Goal: Task Accomplishment & Management: Manage account settings

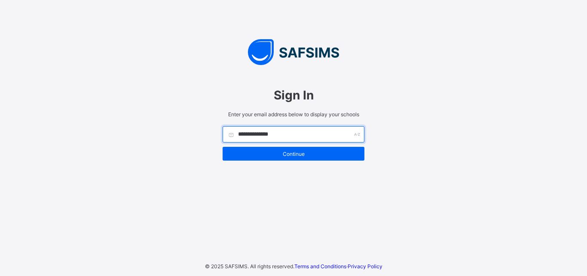
click at [283, 134] on input "**********" at bounding box center [294, 134] width 142 height 16
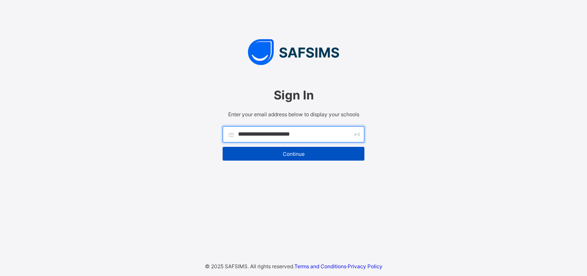
type input "**********"
click at [277, 154] on span "Continue" at bounding box center [293, 154] width 129 height 6
click at [261, 147] on div "Continue" at bounding box center [294, 154] width 142 height 14
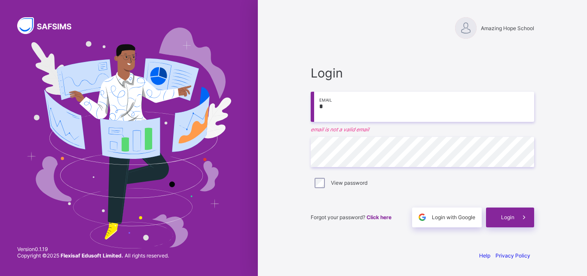
type input "**********"
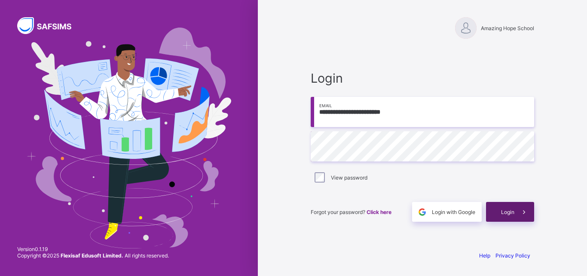
click at [502, 214] on span "Login" at bounding box center [507, 212] width 13 height 6
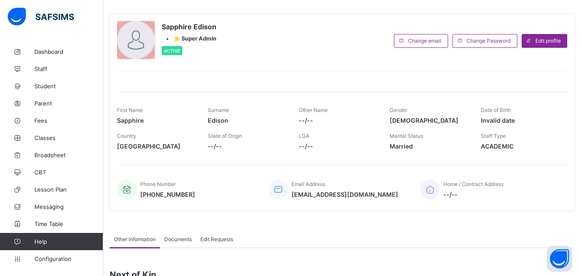
scroll to position [37, 0]
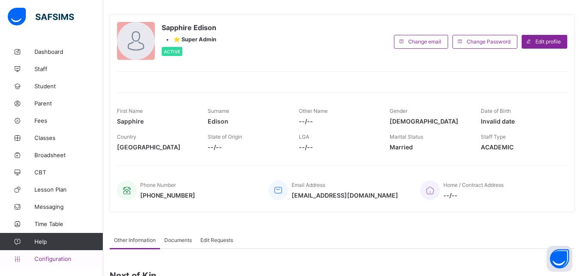
click at [60, 257] on span "Configuration" at bounding box center [68, 258] width 68 height 7
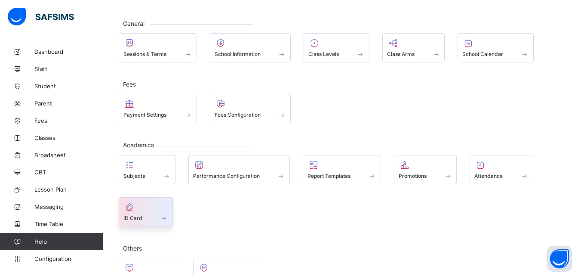
click at [144, 217] on div "ID Card" at bounding box center [145, 217] width 45 height 7
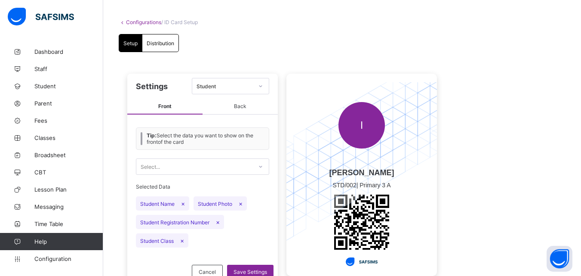
scroll to position [70, 0]
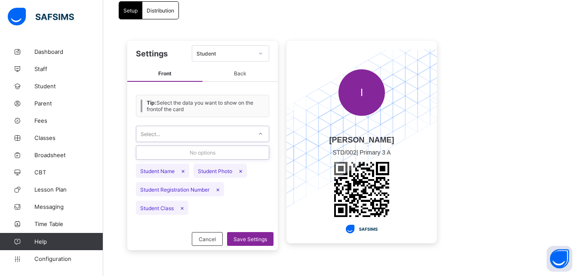
click at [260, 132] on icon at bounding box center [260, 133] width 5 height 9
click at [261, 132] on icon at bounding box center [260, 133] width 5 height 9
click at [243, 75] on span "Back" at bounding box center [240, 74] width 75 height 16
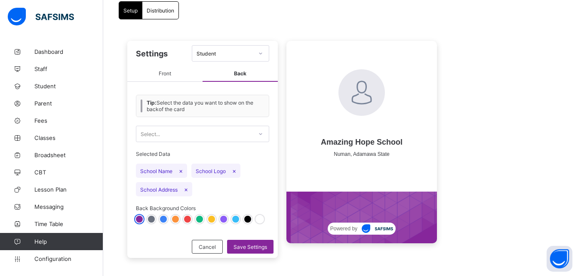
click at [163, 219] on div at bounding box center [163, 218] width 7 height 7
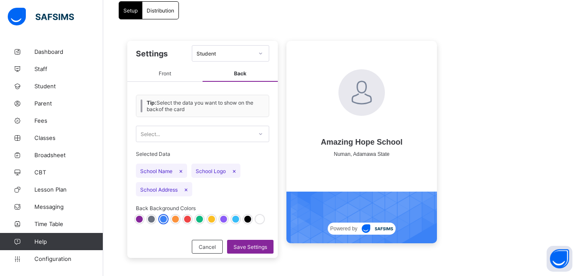
click at [236, 220] on div at bounding box center [235, 218] width 7 height 7
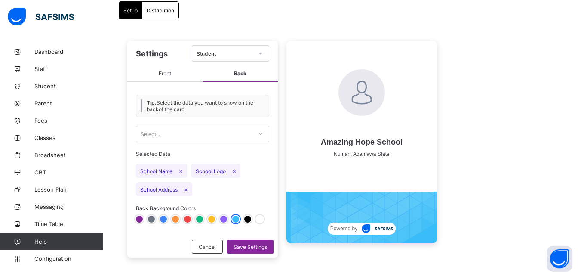
click at [224, 219] on div at bounding box center [223, 218] width 7 height 7
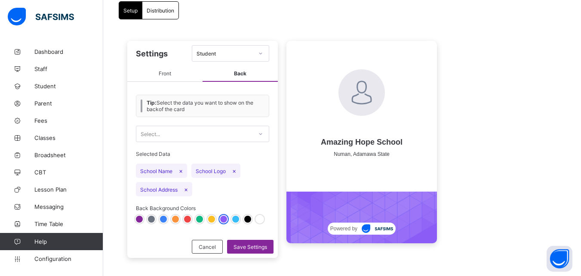
click at [163, 221] on div at bounding box center [163, 218] width 7 height 7
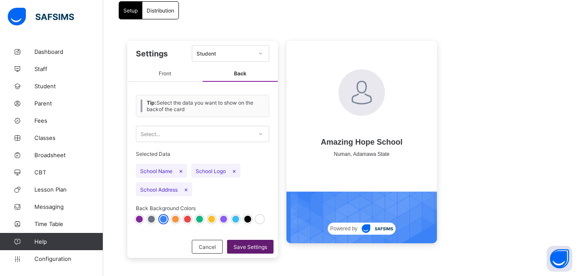
click at [241, 248] on span "Save Settings" at bounding box center [251, 246] width 34 height 6
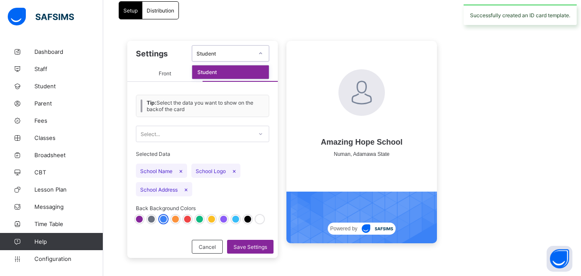
click at [261, 54] on icon at bounding box center [260, 53] width 3 height 2
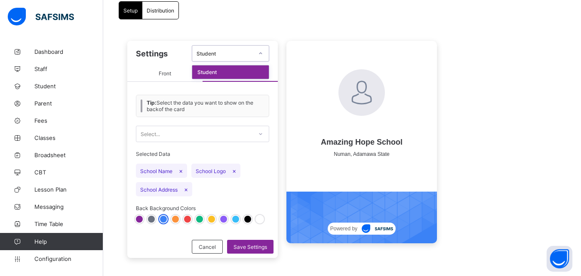
click at [252, 71] on div "Student" at bounding box center [230, 71] width 77 height 13
click at [188, 80] on span "Front" at bounding box center [164, 74] width 75 height 16
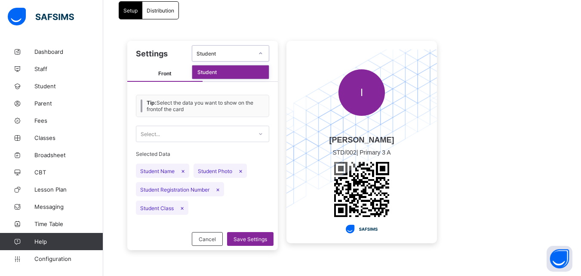
click at [258, 54] on div at bounding box center [260, 53] width 15 height 14
click at [168, 12] on span "Distribution" at bounding box center [161, 10] width 28 height 6
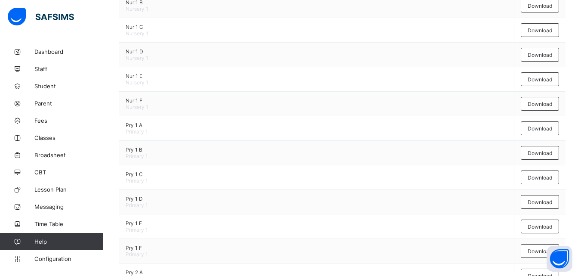
scroll to position [335, 0]
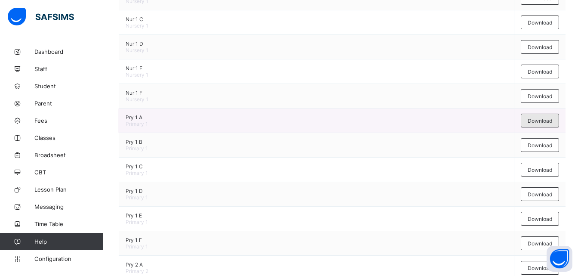
click at [532, 121] on div "Download" at bounding box center [540, 121] width 38 height 14
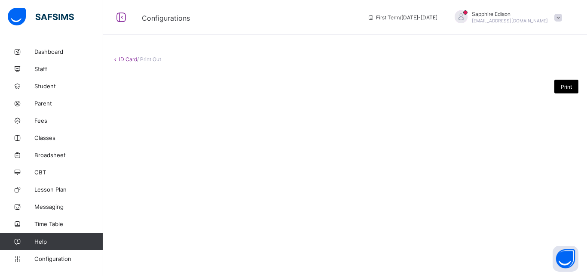
drag, startPoint x: 584, startPoint y: 133, endPoint x: 587, endPoint y: 51, distance: 82.2
click at [587, 51] on div "ID Card / Print Out Print" at bounding box center [345, 138] width 484 height 276
click at [587, 51] on div "ID Card / Print Out Print" at bounding box center [345, 83] width 484 height 80
click at [120, 59] on link "ID Card" at bounding box center [128, 59] width 18 height 6
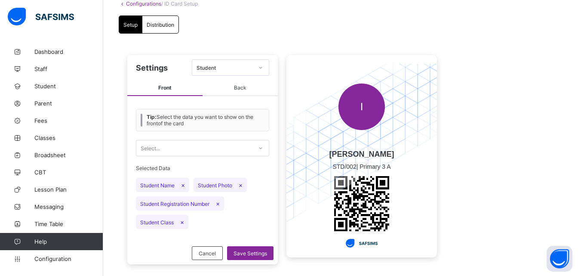
scroll to position [56, 0]
click at [245, 252] on span "Save Settings" at bounding box center [251, 252] width 34 height 6
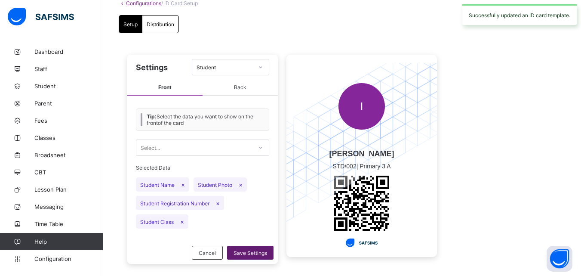
click at [245, 252] on span "Save Settings" at bounding box center [251, 252] width 34 height 6
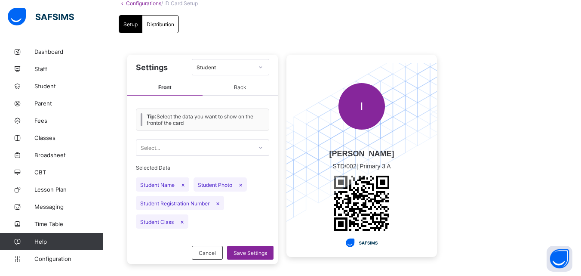
click at [122, 4] on icon at bounding box center [122, 3] width 7 height 6
click at [122, 2] on icon at bounding box center [122, 3] width 7 height 6
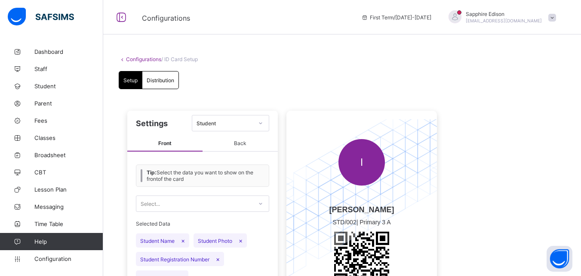
click at [122, 61] on icon at bounding box center [122, 59] width 7 height 6
click at [57, 257] on span "Configuration" at bounding box center [68, 258] width 68 height 7
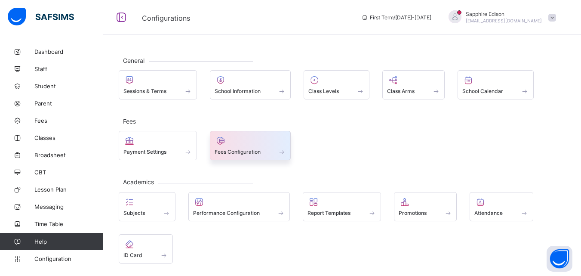
click at [259, 148] on span at bounding box center [251, 147] width 72 height 2
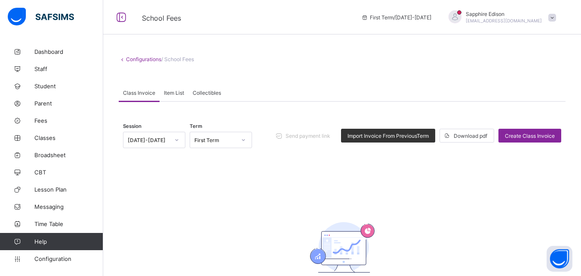
click at [206, 90] on span "Collectibles" at bounding box center [207, 92] width 28 height 6
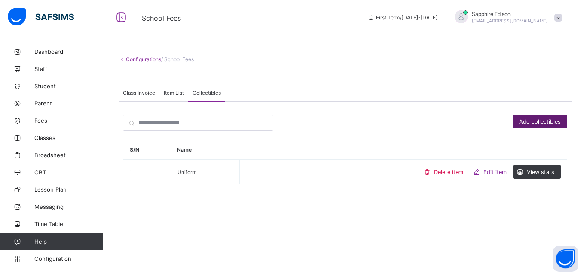
click at [530, 124] on span "Add collectibles" at bounding box center [541, 121] width 42 height 6
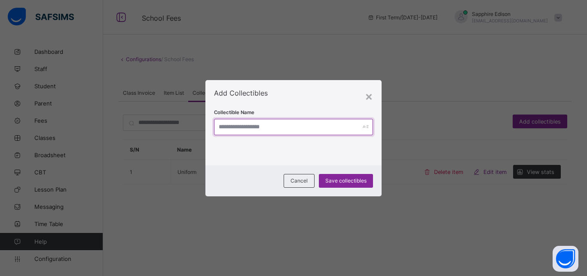
click at [287, 130] on input "text" at bounding box center [293, 127] width 159 height 16
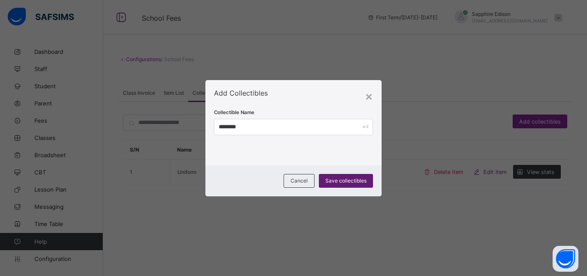
click at [353, 178] on span "Save collectibles" at bounding box center [346, 180] width 41 height 6
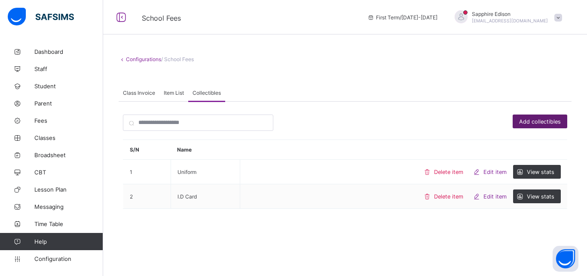
click at [526, 123] on span "Add collectibles" at bounding box center [541, 121] width 42 height 6
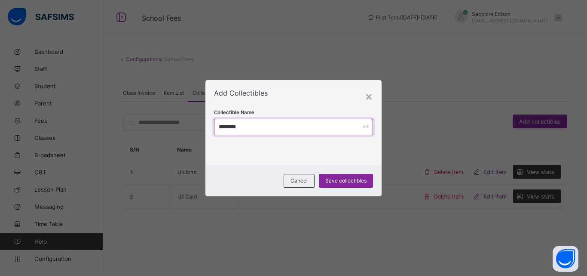
click at [249, 130] on input "********" at bounding box center [293, 127] width 159 height 16
type input "*"
type input "**********"
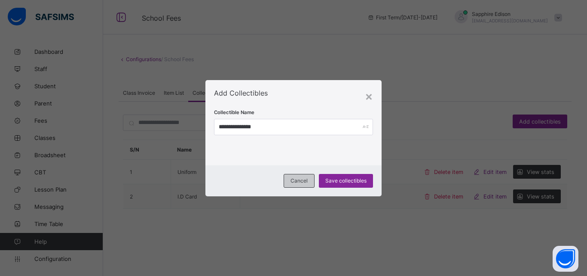
click at [299, 184] on div "Cancel" at bounding box center [299, 181] width 31 height 14
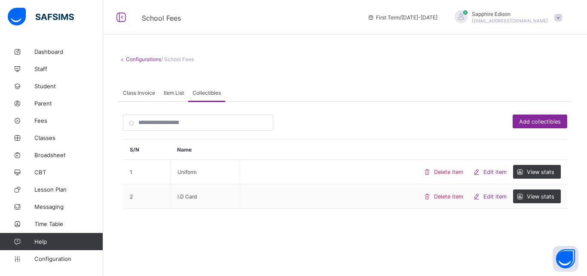
click at [177, 96] on div "Item List" at bounding box center [174, 92] width 29 height 17
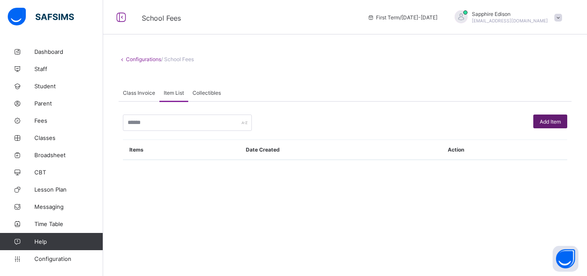
click at [547, 123] on span "Add Item" at bounding box center [550, 121] width 21 height 6
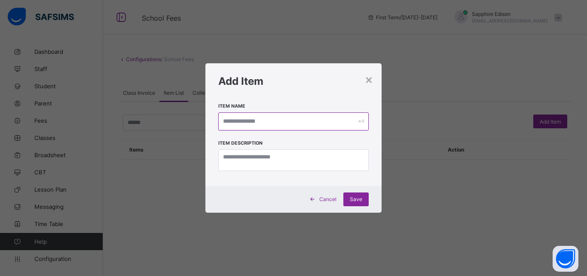
click at [266, 121] on input "text" at bounding box center [293, 121] width 151 height 18
type input "**********"
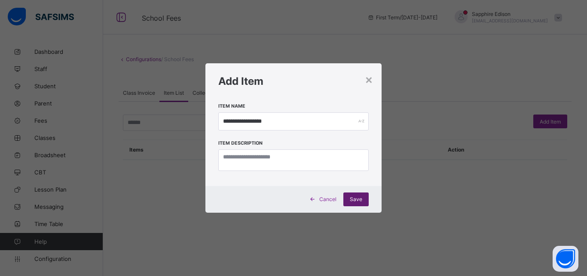
click at [355, 200] on span "Save" at bounding box center [356, 199] width 12 height 6
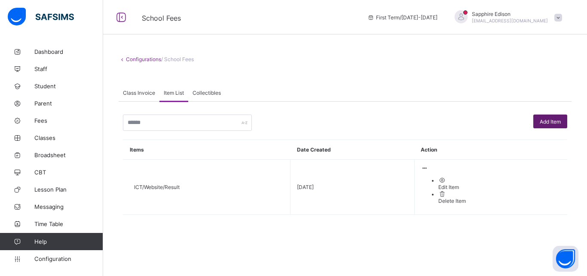
click at [540, 120] on span "Add Item" at bounding box center [550, 121] width 21 height 6
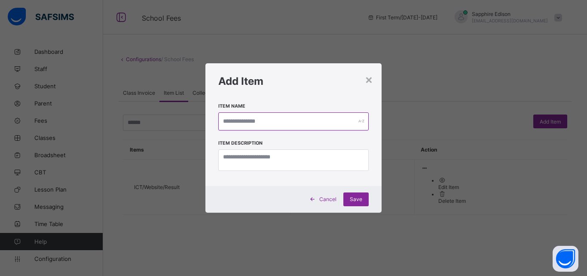
click at [287, 125] on input "text" at bounding box center [293, 121] width 151 height 18
click at [239, 121] on input "*********" at bounding box center [293, 121] width 151 height 18
type input "********"
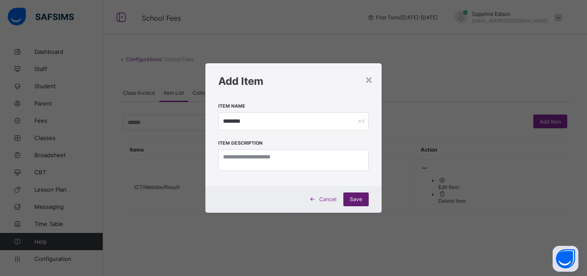
click at [351, 200] on span "Save" at bounding box center [356, 199] width 12 height 6
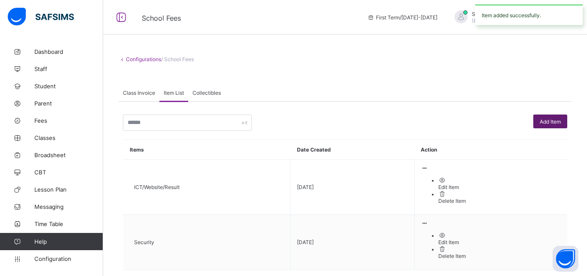
click at [550, 122] on span "Add Item" at bounding box center [550, 121] width 21 height 6
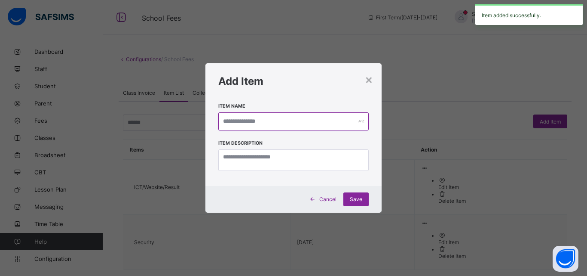
click at [328, 125] on input "text" at bounding box center [293, 121] width 151 height 18
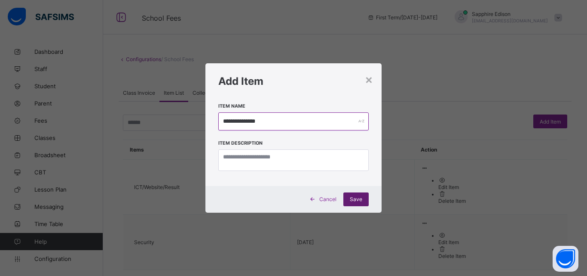
type input "**********"
click at [354, 198] on span "Save" at bounding box center [356, 199] width 12 height 6
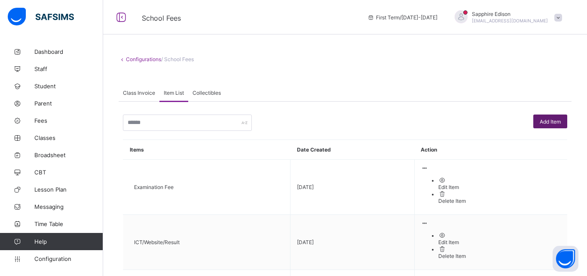
click at [545, 121] on span "Add Item" at bounding box center [550, 121] width 21 height 6
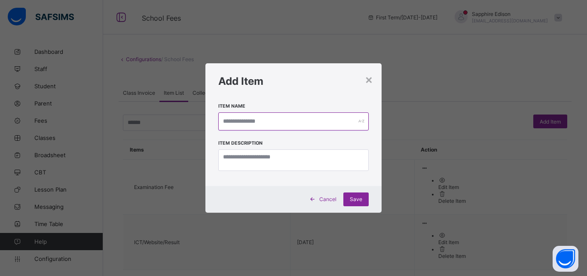
click at [278, 125] on input "text" at bounding box center [293, 121] width 151 height 18
type input "**********"
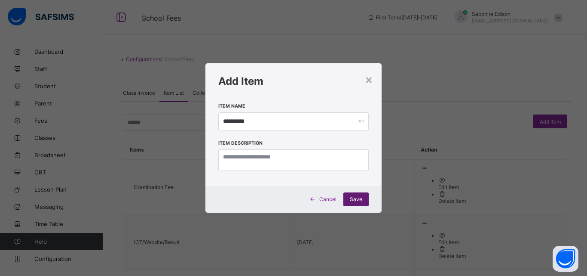
click at [359, 201] on span "Save" at bounding box center [356, 199] width 12 height 6
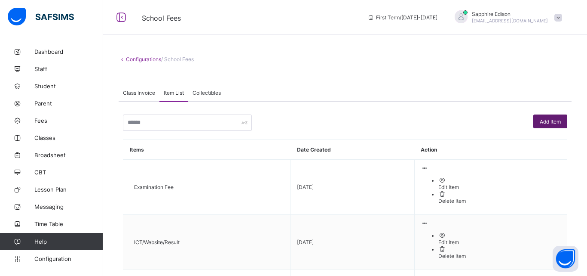
click at [550, 122] on span "Add Item" at bounding box center [550, 121] width 21 height 6
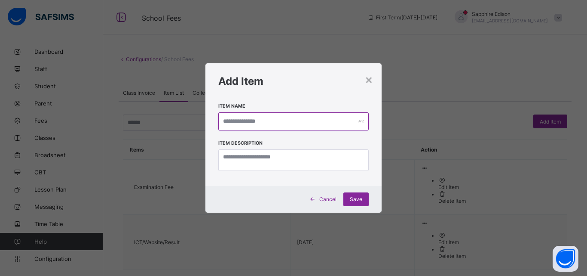
click at [246, 120] on input "text" at bounding box center [293, 121] width 151 height 18
type input "**********"
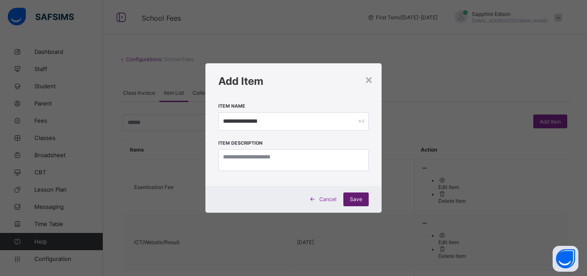
click at [359, 200] on span "Save" at bounding box center [356, 199] width 12 height 6
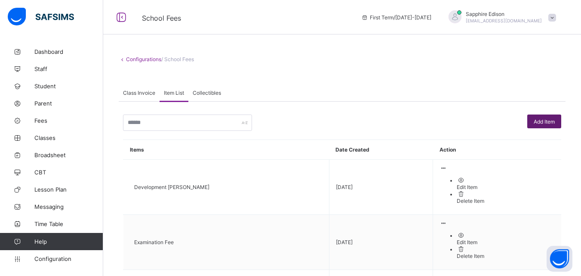
click at [542, 124] on span "Add Item" at bounding box center [544, 121] width 21 height 6
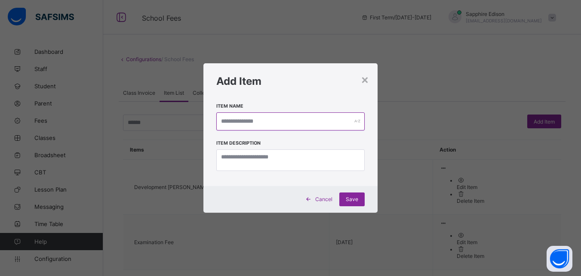
click at [237, 122] on input "text" at bounding box center [290, 121] width 148 height 18
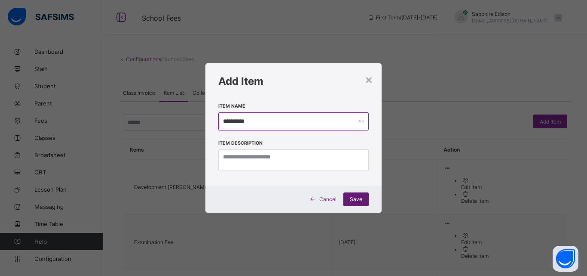
type input "**********"
click at [352, 198] on span "Save" at bounding box center [356, 199] width 12 height 6
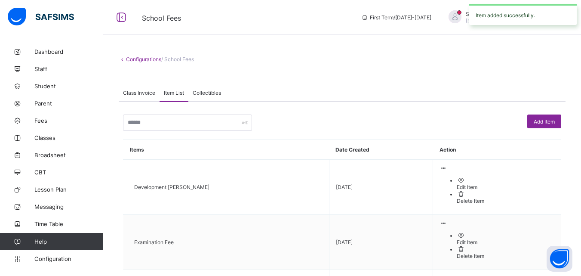
click at [215, 95] on span "Collectibles" at bounding box center [207, 92] width 28 height 6
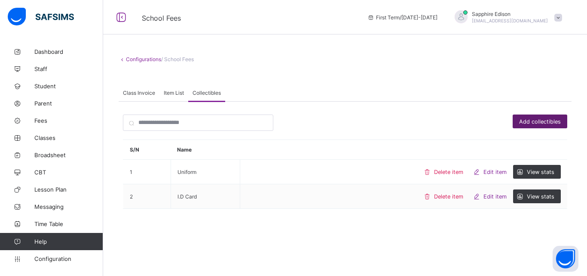
click at [526, 117] on div "Add collectibles" at bounding box center [540, 121] width 55 height 14
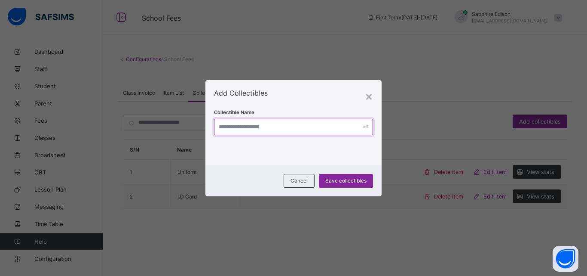
click at [301, 127] on input "text" at bounding box center [293, 127] width 159 height 16
type input "**********"
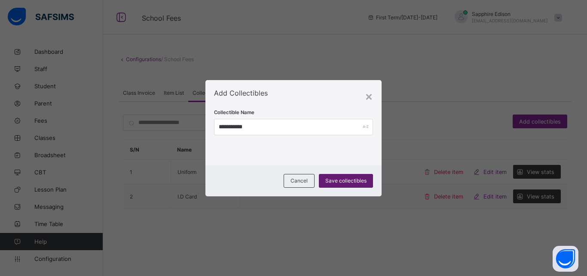
click at [339, 178] on span "Save collectibles" at bounding box center [346, 180] width 41 height 6
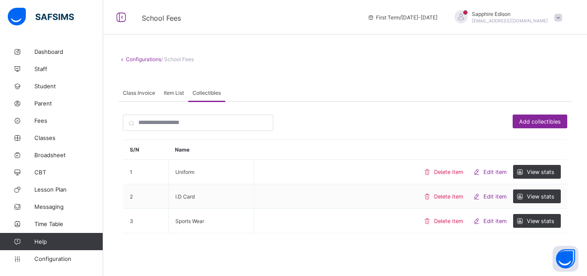
click at [178, 96] on div "Item List" at bounding box center [174, 92] width 29 height 17
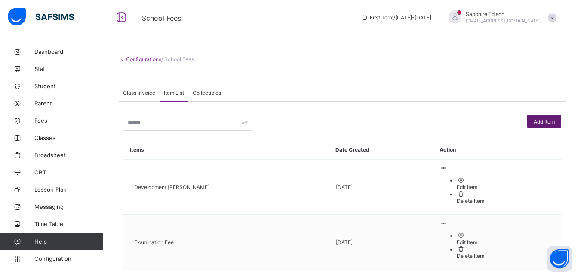
click at [550, 119] on span "Add Item" at bounding box center [544, 121] width 21 height 6
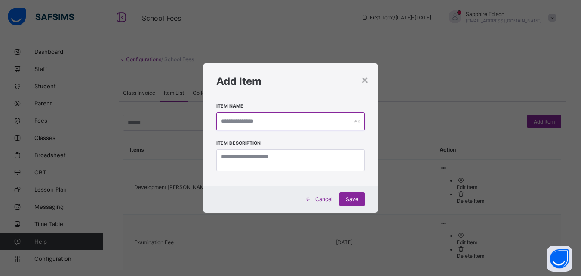
click at [245, 123] on input "text" at bounding box center [290, 121] width 148 height 18
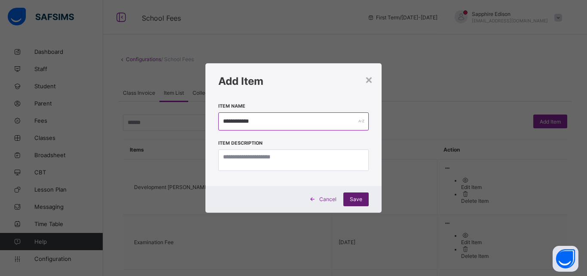
type input "**********"
click at [356, 200] on span "Save" at bounding box center [356, 199] width 12 height 6
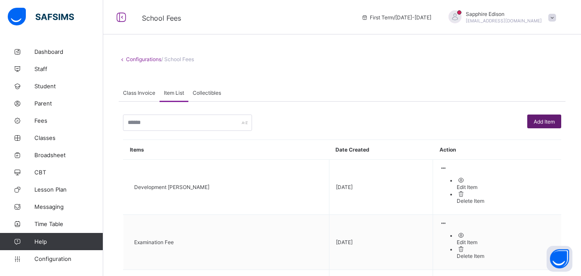
click at [546, 119] on span "Add Item" at bounding box center [544, 121] width 21 height 6
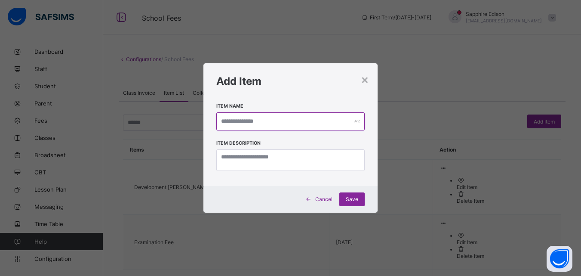
click at [258, 117] on input "text" at bounding box center [290, 121] width 148 height 18
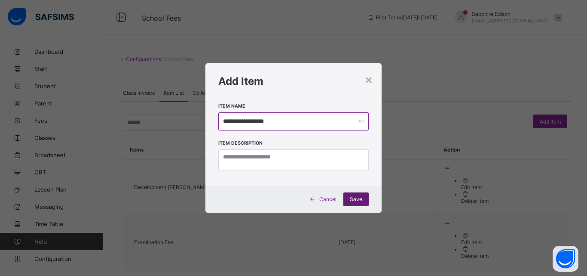
type input "**********"
click at [352, 197] on span "Save" at bounding box center [356, 199] width 12 height 6
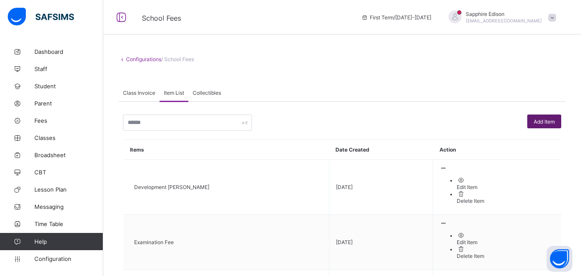
click at [540, 120] on span "Add Item" at bounding box center [544, 121] width 21 height 6
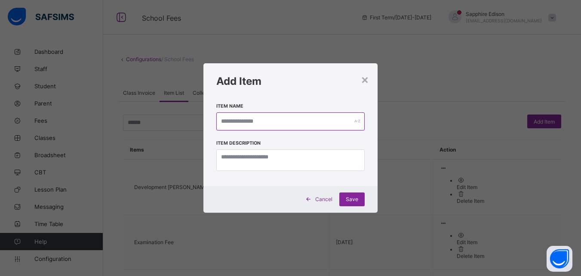
click at [271, 123] on input "text" at bounding box center [290, 121] width 148 height 18
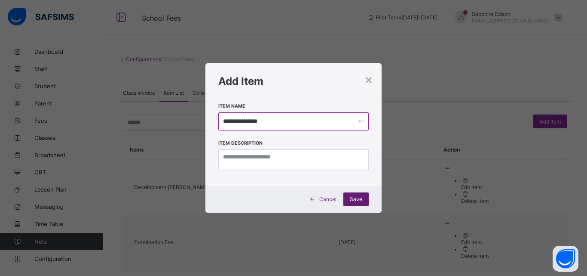
type input "**********"
click at [357, 195] on div "Save" at bounding box center [356, 199] width 25 height 14
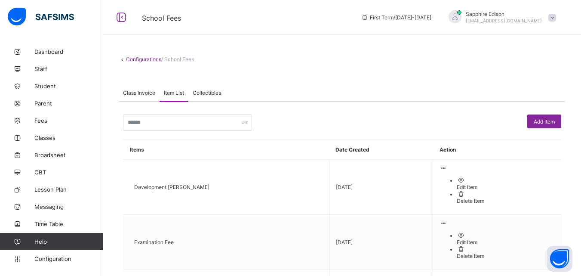
click at [211, 94] on span "Collectibles" at bounding box center [207, 92] width 28 height 6
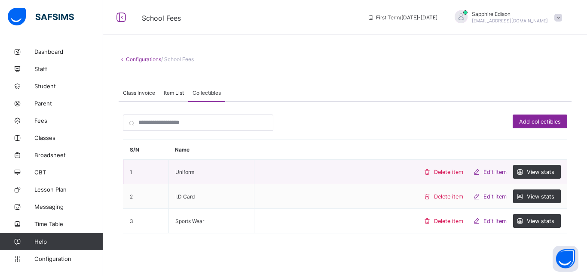
click at [487, 172] on span "Edit item" at bounding box center [495, 172] width 23 height 6
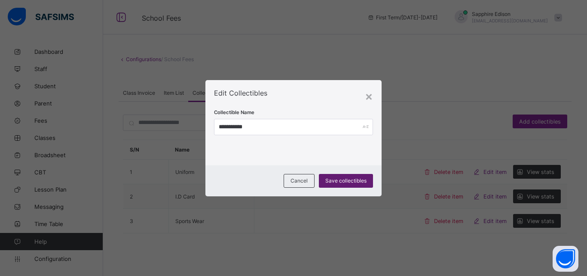
click at [342, 181] on span "Save collectibles" at bounding box center [346, 180] width 41 height 6
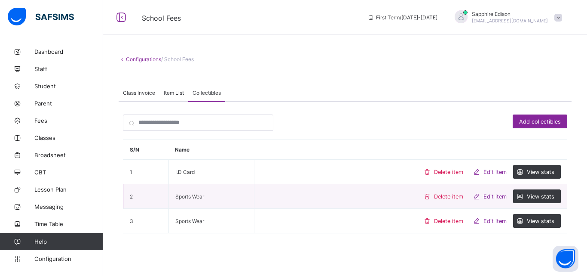
click at [477, 194] on icon at bounding box center [477, 196] width 9 height 7
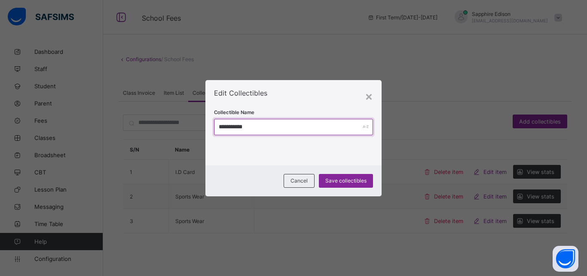
click at [253, 128] on input "**********" at bounding box center [293, 127] width 159 height 16
type input "*"
type input "**********"
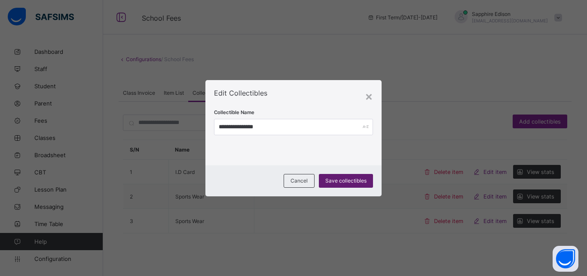
click at [340, 177] on span "Save collectibles" at bounding box center [346, 180] width 41 height 6
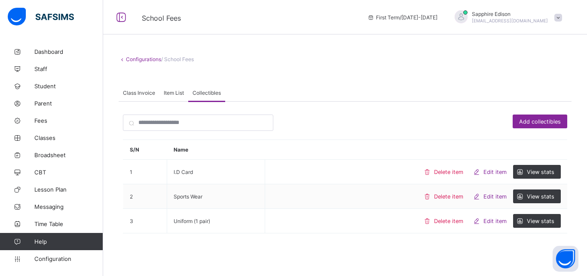
click at [175, 90] on span "Item List" at bounding box center [174, 92] width 20 height 6
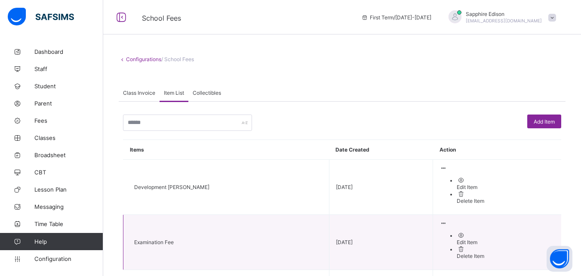
click at [473, 239] on div "Edit Item" at bounding box center [506, 242] width 98 height 6
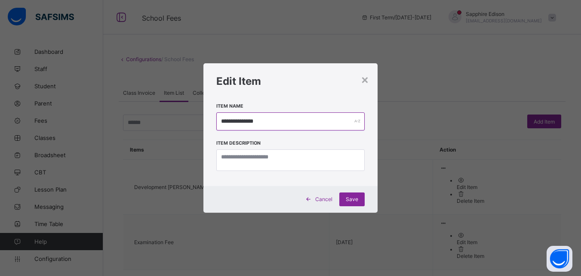
click at [268, 120] on input "**********" at bounding box center [290, 121] width 148 height 18
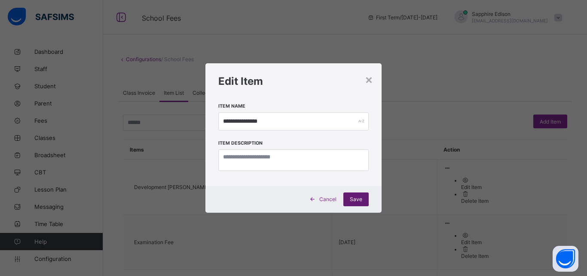
click at [362, 202] on span "Save" at bounding box center [356, 199] width 12 height 6
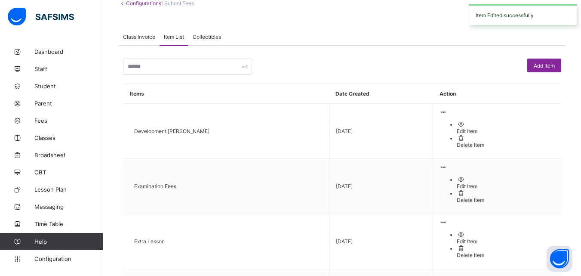
scroll to position [77, 0]
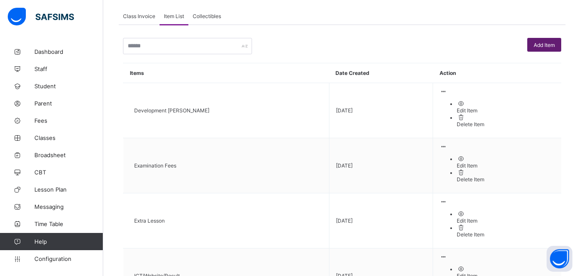
click at [548, 41] on div "Add Item" at bounding box center [544, 45] width 34 height 14
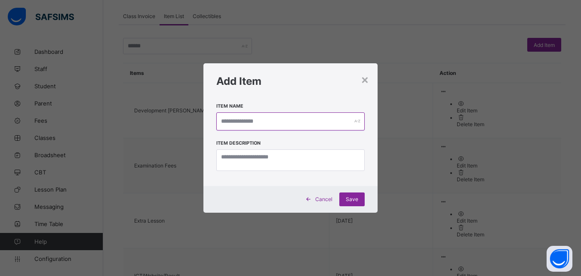
click at [279, 120] on input "text" at bounding box center [290, 121] width 148 height 18
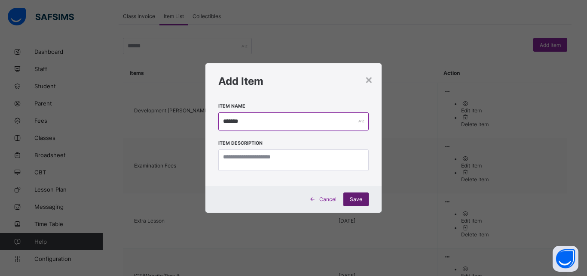
type input "*******"
click at [358, 195] on div "Save" at bounding box center [356, 199] width 25 height 14
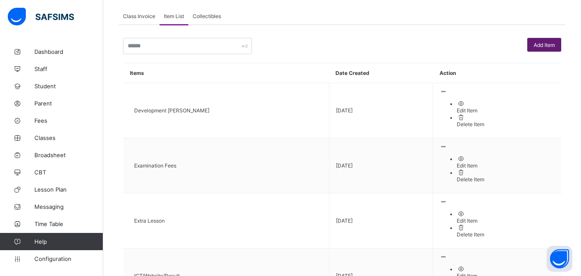
click at [540, 45] on span "Add Item" at bounding box center [544, 45] width 21 height 6
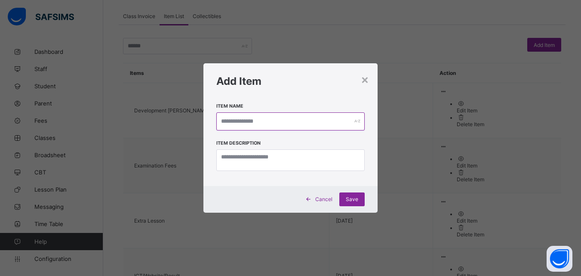
click at [297, 119] on input "text" at bounding box center [290, 121] width 148 height 18
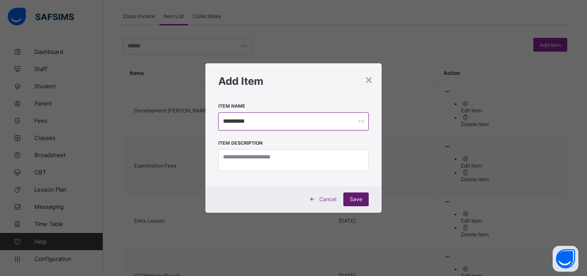
type input "**********"
click at [351, 197] on span "Save" at bounding box center [356, 199] width 12 height 6
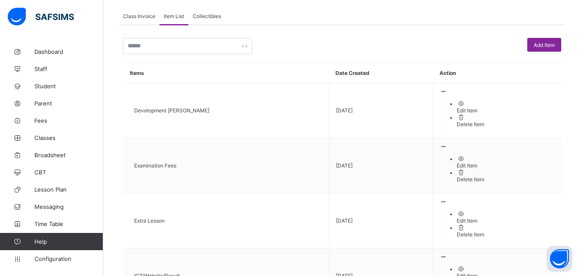
click at [125, 13] on span "Class Invoice" at bounding box center [139, 16] width 32 height 6
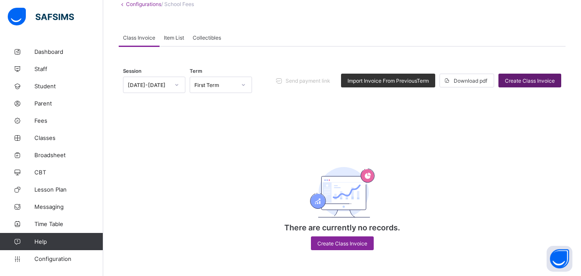
click at [526, 80] on span "Create Class Invoice" at bounding box center [530, 80] width 50 height 6
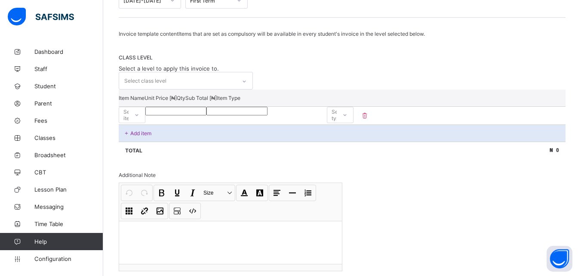
scroll to position [142, 0]
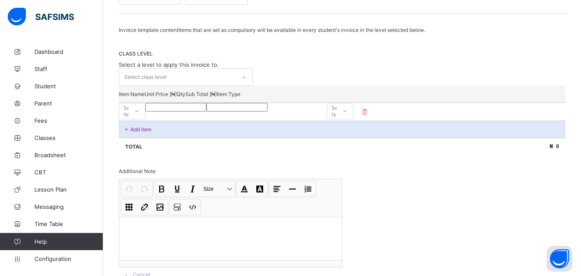
click at [129, 132] on icon at bounding box center [126, 129] width 7 height 6
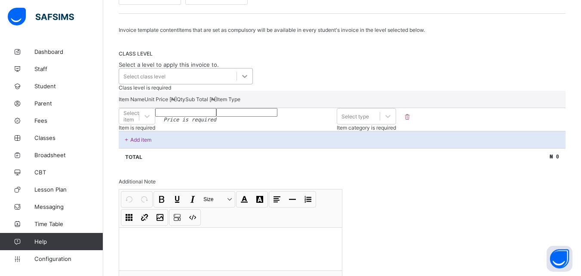
click at [246, 77] on icon at bounding box center [244, 76] width 9 height 9
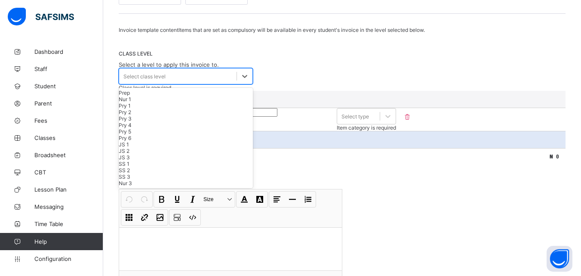
click at [206, 102] on div "Nur 1" at bounding box center [186, 99] width 134 height 6
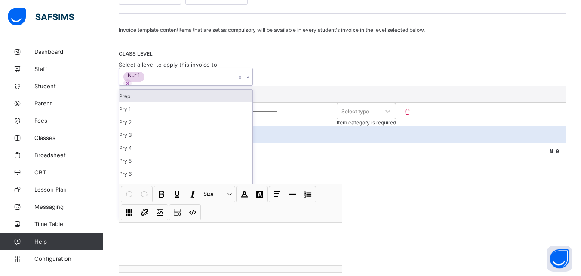
click at [196, 100] on div "Prep" at bounding box center [185, 95] width 133 height 13
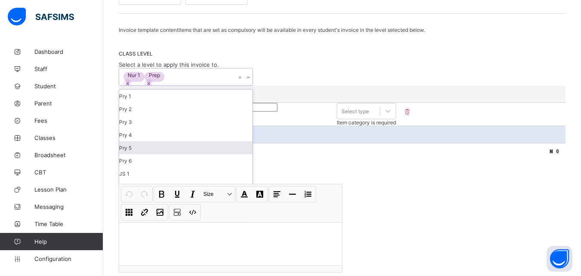
scroll to position [44, 0]
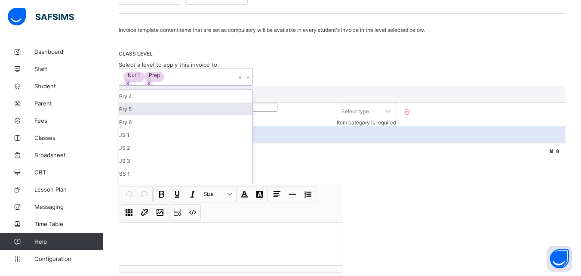
type input "*"
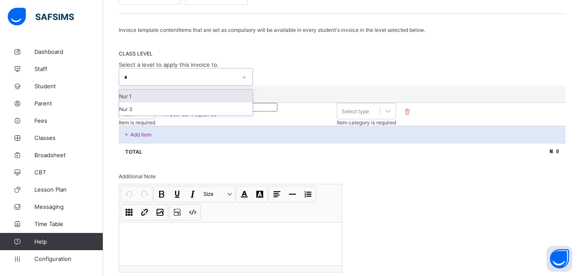
scroll to position [0, 0]
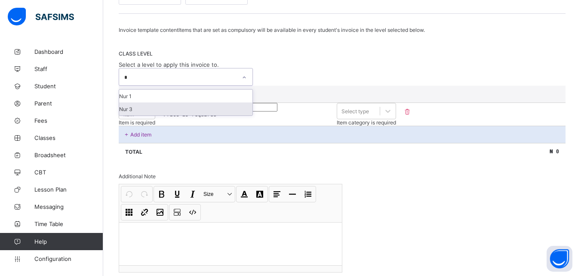
click at [172, 110] on div "Nur 3" at bounding box center [185, 108] width 133 height 13
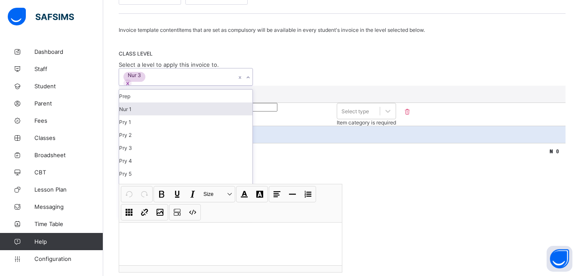
click at [172, 110] on div "Nur 1" at bounding box center [185, 108] width 133 height 13
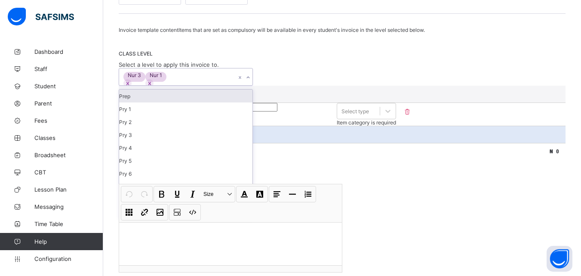
click at [157, 96] on div "Prep" at bounding box center [185, 95] width 133 height 13
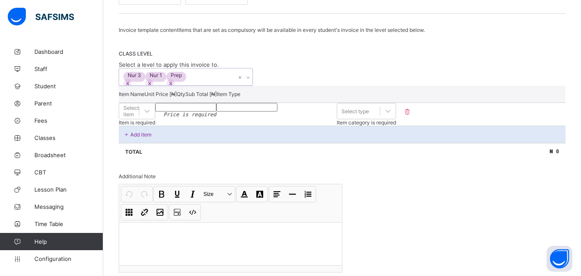
click at [250, 78] on icon at bounding box center [248, 77] width 5 height 9
click at [151, 115] on icon at bounding box center [147, 111] width 9 height 9
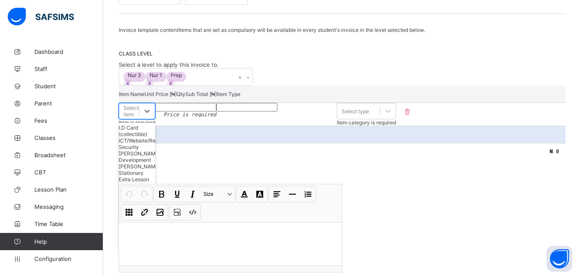
click at [155, 137] on div "I.D Card (collectible)" at bounding box center [137, 130] width 37 height 13
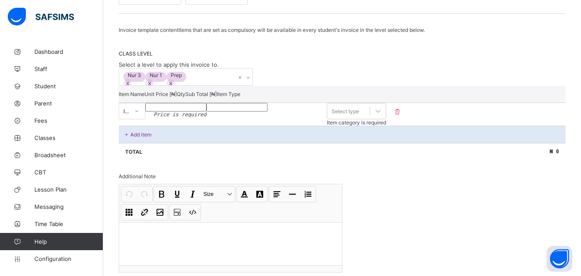
click at [206, 111] on input "number" at bounding box center [175, 107] width 61 height 9
type input "*"
type input "***"
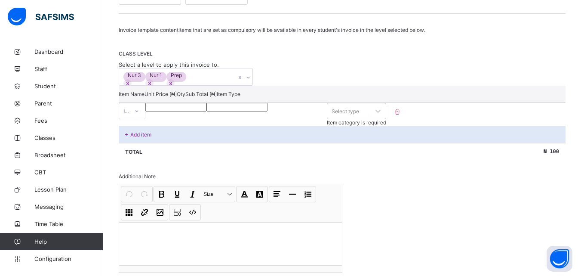
type input "****"
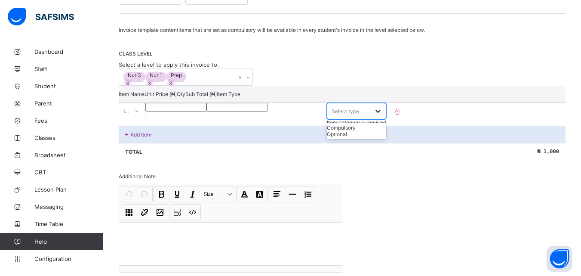
click at [382, 115] on icon at bounding box center [378, 111] width 9 height 9
click at [386, 131] on div "Compulsory" at bounding box center [356, 127] width 59 height 6
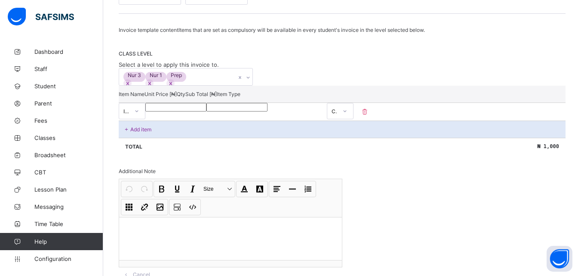
click at [134, 132] on p "Add item" at bounding box center [140, 129] width 21 height 6
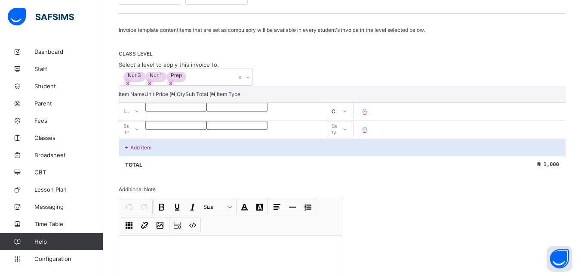
click at [144, 136] on div at bounding box center [136, 129] width 15 height 14
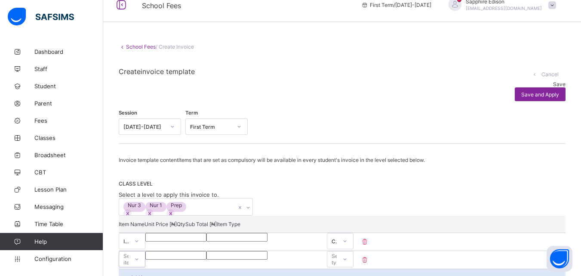
scroll to position [12, 0]
click at [553, 82] on span "Save" at bounding box center [559, 85] width 12 height 6
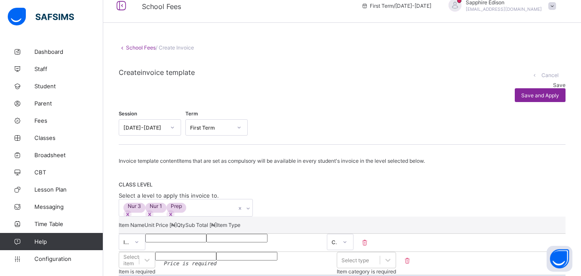
click at [122, 48] on icon at bounding box center [122, 47] width 7 height 6
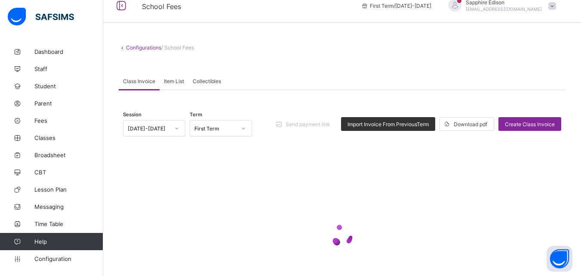
scroll to position [56, 0]
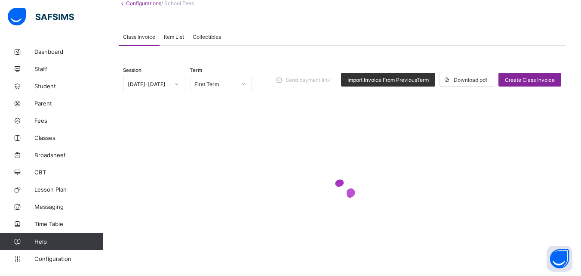
click at [177, 40] on div "Item List" at bounding box center [174, 36] width 29 height 17
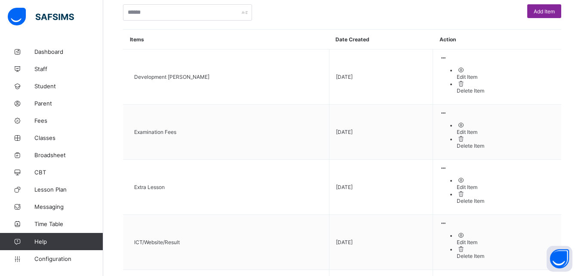
scroll to position [118, 0]
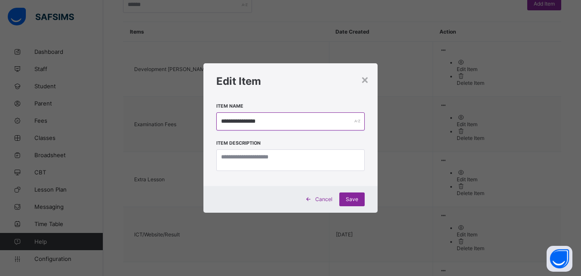
click at [250, 120] on input "**********" at bounding box center [290, 121] width 148 height 18
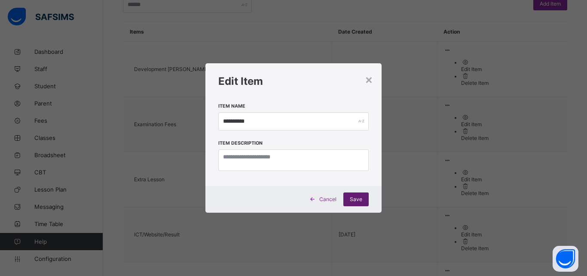
click at [352, 202] on span "Save" at bounding box center [356, 199] width 12 height 6
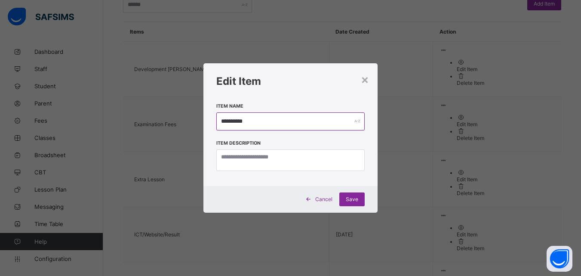
click at [227, 119] on input "**********" at bounding box center [290, 121] width 148 height 18
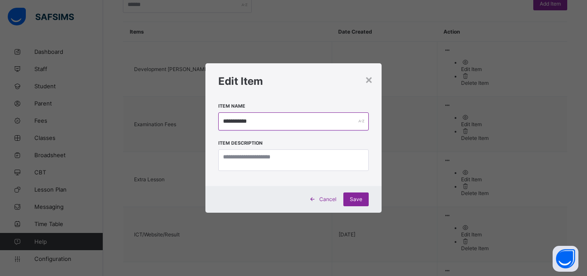
click at [303, 117] on input "**********" at bounding box center [293, 121] width 151 height 18
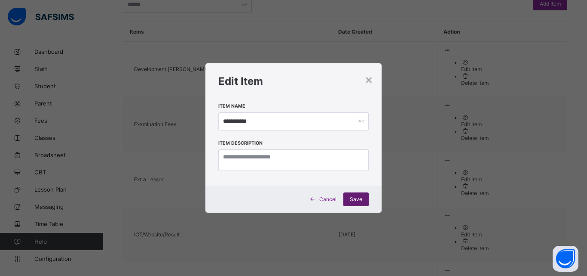
click at [351, 198] on span "Save" at bounding box center [356, 199] width 12 height 6
type input "**********"
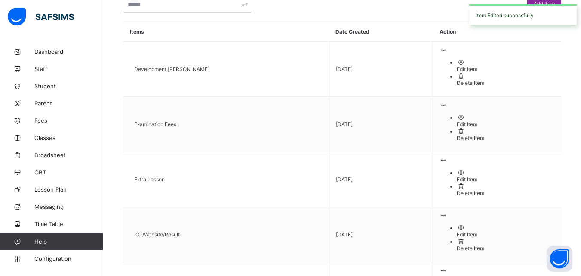
scroll to position [0, 0]
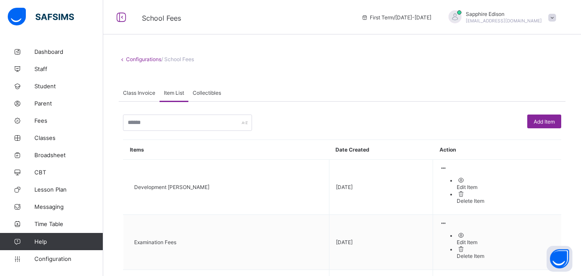
click at [145, 90] on span "Class Invoice" at bounding box center [139, 92] width 32 height 6
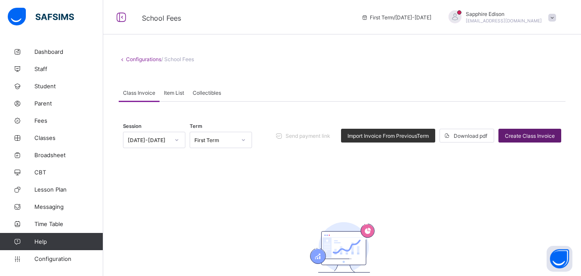
click at [520, 129] on div "Create Class Invoice" at bounding box center [529, 136] width 63 height 14
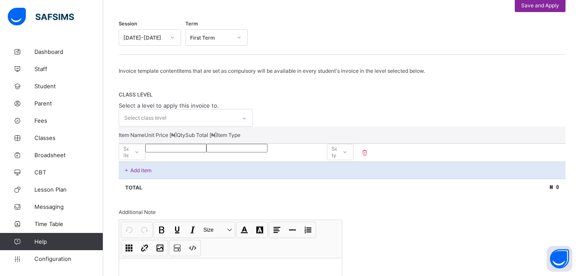
scroll to position [108, 0]
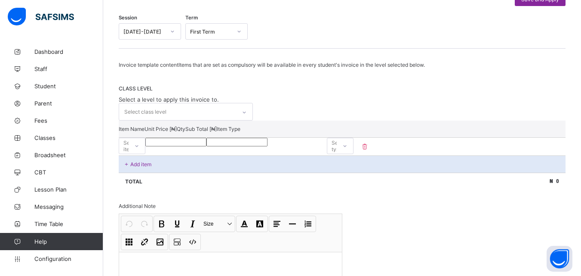
click at [245, 114] on icon at bounding box center [244, 112] width 5 height 9
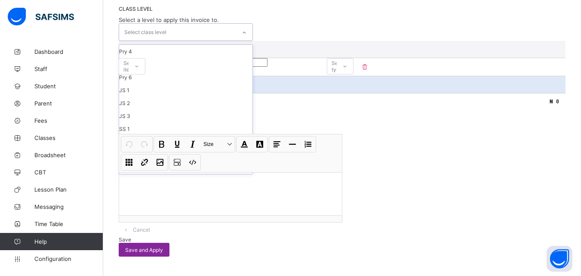
scroll to position [197, 0]
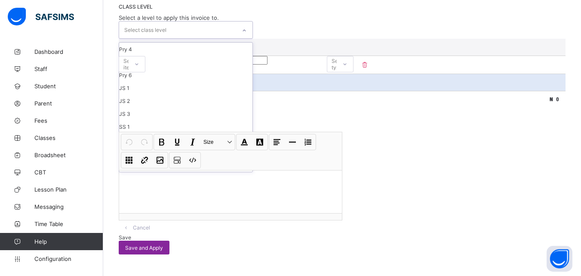
drag, startPoint x: 327, startPoint y: 144, endPoint x: 325, endPoint y: 164, distance: 20.3
click at [325, 164] on div "Undo CTRL+ Z Redo CTRL+ Y / CTRL+SHIFT+ Z Bold CTRL+ B Underline CTRL+ U Italic…" at bounding box center [230, 151] width 223 height 38
drag, startPoint x: 234, startPoint y: 160, endPoint x: 300, endPoint y: 185, distance: 70.9
click at [300, 185] on div "Undo CTRL+ Z Redo CTRL+ Y / CTRL+SHIFT+ Z Bold CTRL+ B Underline CTRL+ U Italic…" at bounding box center [230, 176] width 223 height 88
type input "*"
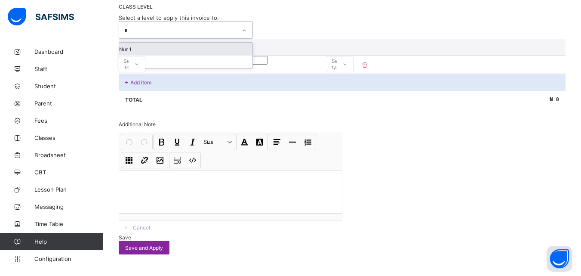
scroll to position [0, 0]
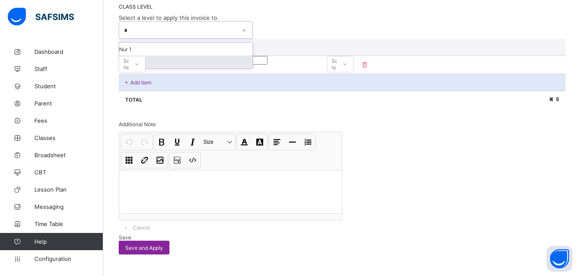
click at [157, 57] on div "Nur 3" at bounding box center [185, 61] width 133 height 13
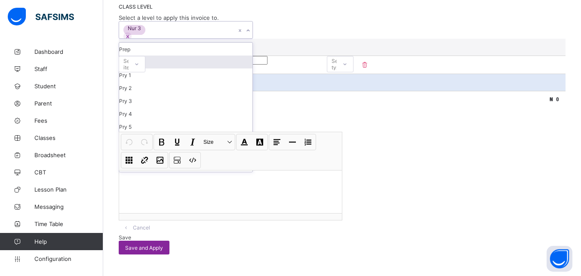
click at [157, 57] on div "Nur 1" at bounding box center [185, 61] width 133 height 13
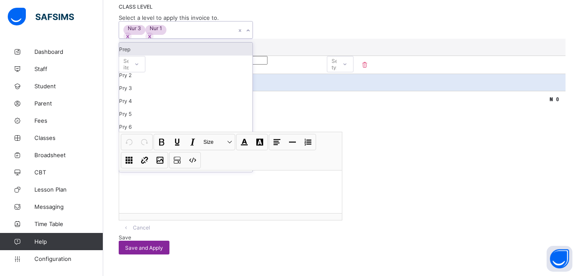
click at [147, 46] on div "Prep" at bounding box center [185, 49] width 133 height 13
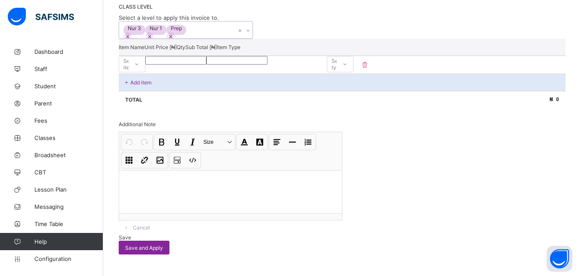
click at [251, 26] on icon at bounding box center [248, 30] width 5 height 9
click at [144, 62] on div at bounding box center [136, 64] width 15 height 14
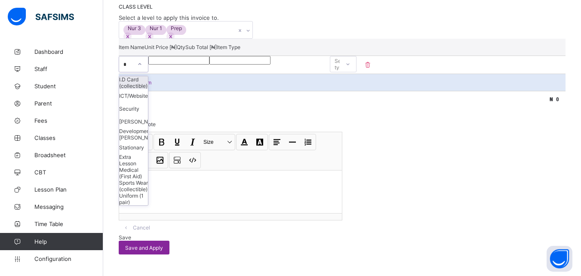
type input "**"
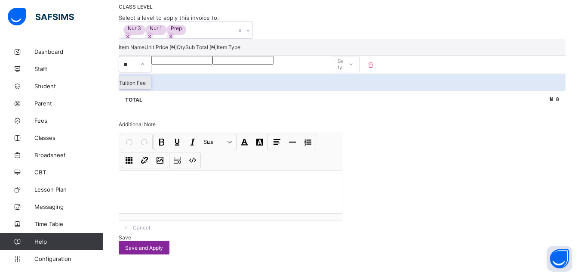
click at [151, 87] on div "Tuition Fee" at bounding box center [135, 82] width 32 height 13
click at [206, 65] on input "number" at bounding box center [175, 60] width 61 height 9
type input "*"
type input "**"
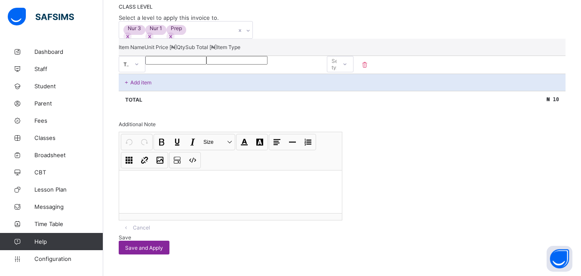
type input "**"
type input "***"
type input "****"
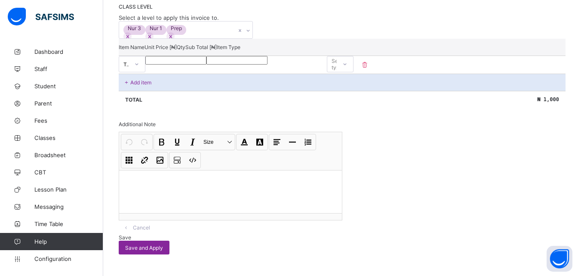
type input "*****"
click at [337, 67] on div "Select type" at bounding box center [331, 64] width 9 height 12
click at [353, 89] on div "Compulsory" at bounding box center [340, 82] width 26 height 13
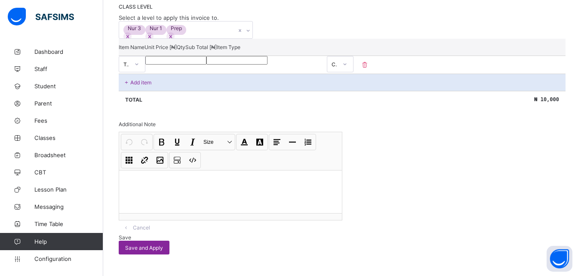
click at [204, 91] on div "Add item" at bounding box center [342, 82] width 447 height 17
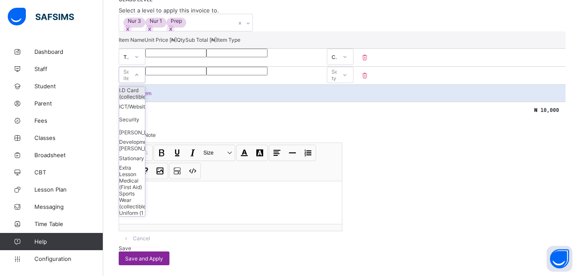
click at [139, 79] on icon at bounding box center [136, 75] width 5 height 9
click at [145, 100] on div "I.D Card (collectible)" at bounding box center [132, 93] width 26 height 13
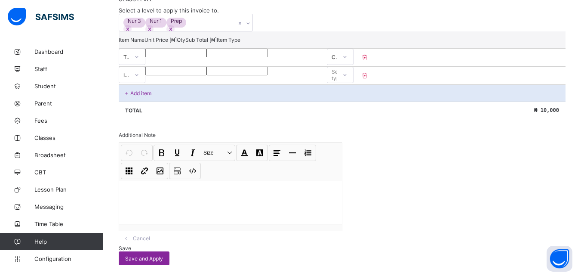
click at [206, 75] on input "number" at bounding box center [175, 71] width 61 height 9
type input "*"
type input "***"
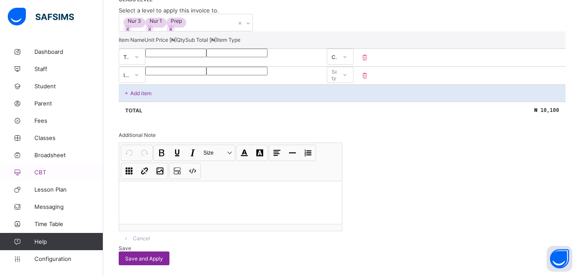
type input "****"
click at [347, 79] on icon at bounding box center [344, 75] width 5 height 9
click at [353, 100] on div "Compulsory" at bounding box center [340, 93] width 26 height 13
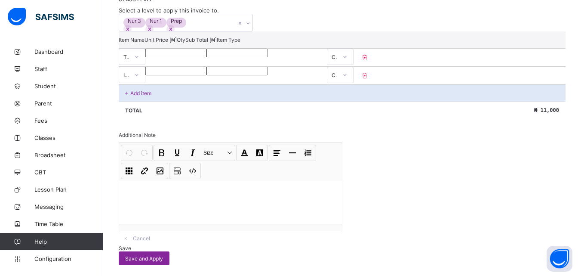
click at [216, 101] on div "Add item" at bounding box center [342, 92] width 447 height 17
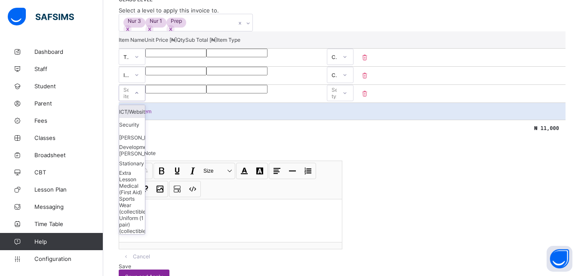
click at [139, 97] on icon at bounding box center [136, 93] width 5 height 9
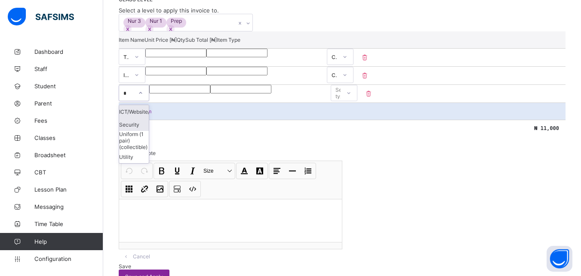
type input "**"
click at [151, 124] on div "Uniform (1 pair) (collectible)" at bounding box center [135, 114] width 32 height 19
click at [206, 93] on div at bounding box center [175, 89] width 61 height 9
click at [206, 93] on input "number" at bounding box center [175, 89] width 61 height 9
type input "*"
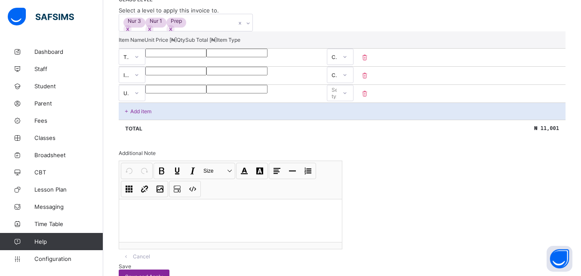
type input "*"
type input "**"
type input "***"
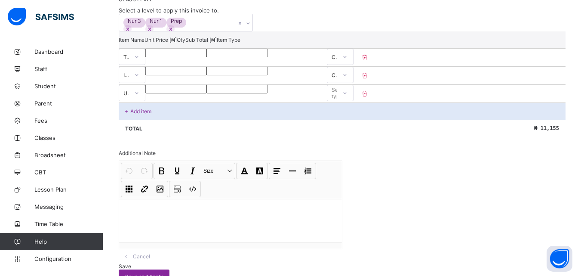
type input "**"
type input "****"
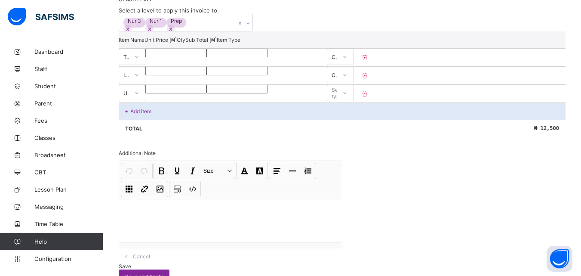
click at [347, 101] on div "Select type" at bounding box center [339, 93] width 15 height 16
click at [353, 118] on div "Compulsory" at bounding box center [340, 111] width 26 height 13
click at [134, 114] on p "Add item" at bounding box center [140, 111] width 21 height 6
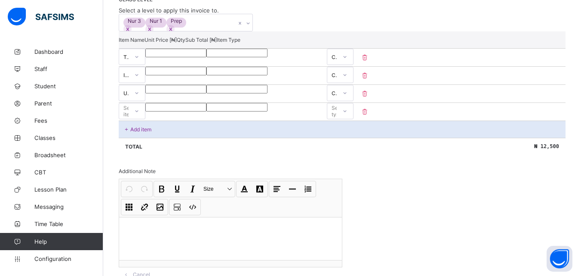
click at [139, 115] on icon at bounding box center [136, 111] width 5 height 9
type input "**"
click at [151, 136] on div "Vocational" at bounding box center [135, 129] width 32 height 13
click at [206, 111] on input "number" at bounding box center [175, 107] width 61 height 9
type input "*"
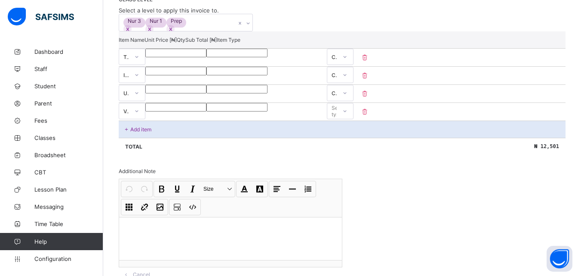
type input "*"
type input "****"
click at [352, 118] on div at bounding box center [345, 111] width 15 height 14
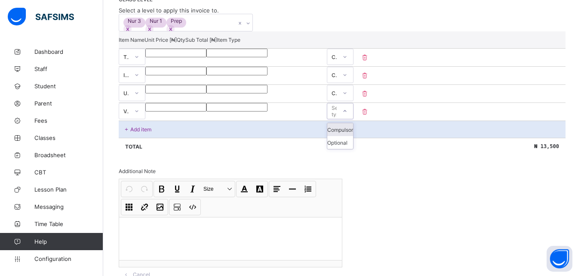
click at [353, 136] on div "Compulsory" at bounding box center [340, 129] width 26 height 13
click at [145, 132] on p "Add item" at bounding box center [140, 129] width 21 height 6
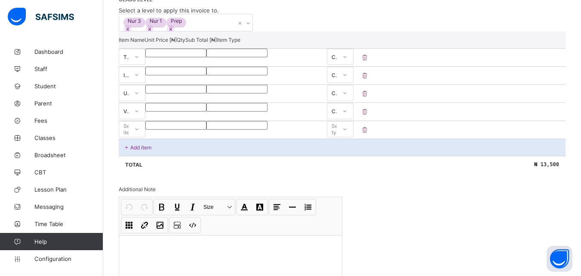
click at [144, 136] on div at bounding box center [136, 129] width 15 height 14
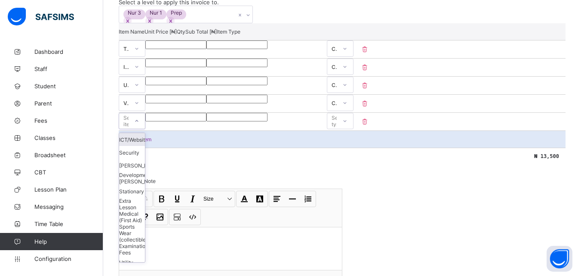
scroll to position [206, 0]
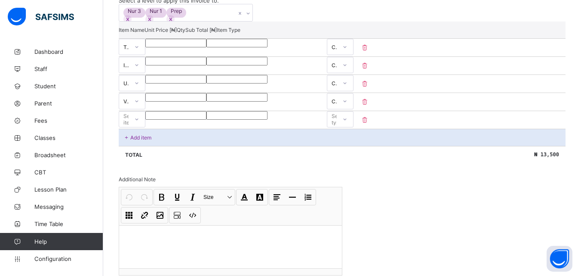
click at [139, 123] on icon at bounding box center [136, 119] width 5 height 9
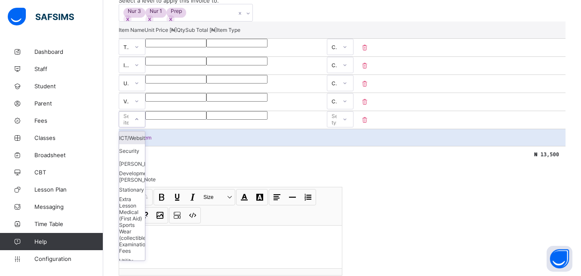
type input "*"
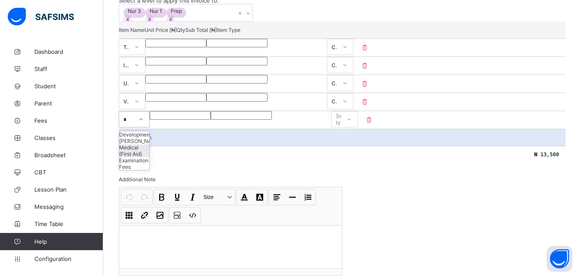
click at [149, 157] on div "Medical (First Aid)" at bounding box center [134, 150] width 30 height 13
click at [206, 120] on div at bounding box center [175, 115] width 61 height 9
click at [206, 120] on input "number" at bounding box center [175, 115] width 61 height 9
type input "*"
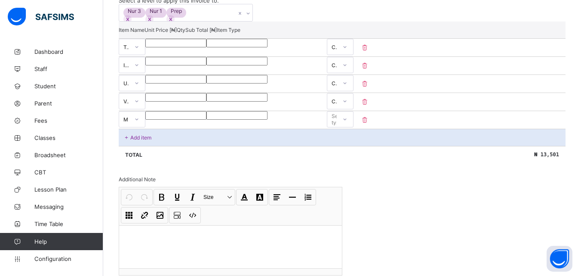
type input "*"
type input "***"
type input "****"
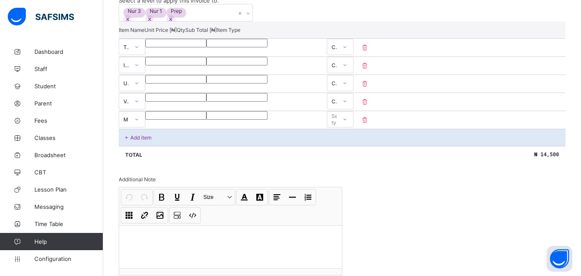
type input "****"
click at [337, 125] on div "Select type" at bounding box center [331, 119] width 9 height 12
click at [353, 144] on div "Compulsory" at bounding box center [340, 137] width 26 height 13
click at [127, 141] on icon at bounding box center [126, 137] width 7 height 6
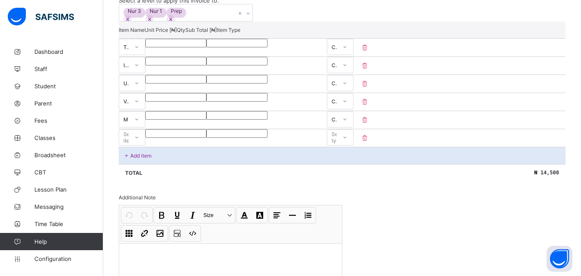
click at [139, 141] on icon at bounding box center [136, 137] width 5 height 9
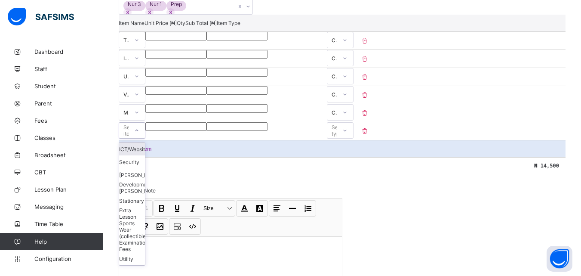
scroll to position [215, 0]
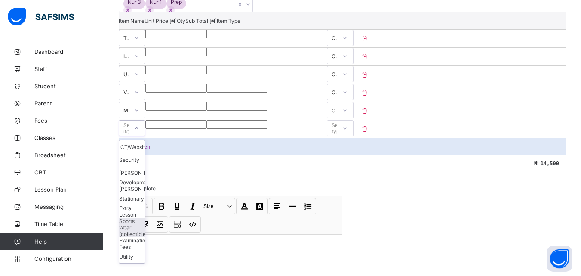
click at [145, 234] on div "Sports Wear (collectible)" at bounding box center [132, 227] width 26 height 19
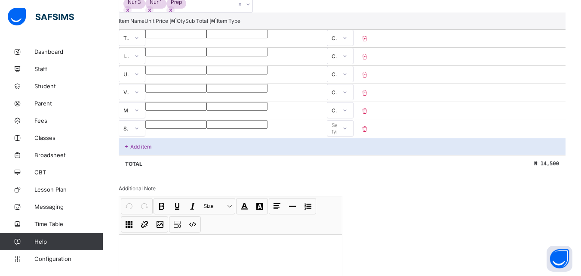
click at [206, 129] on input "number" at bounding box center [175, 124] width 61 height 9
type input "*"
type input "**"
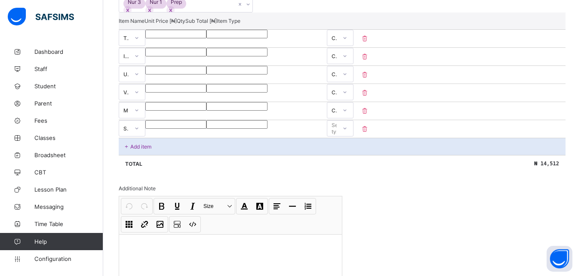
type input "****"
click at [352, 135] on div at bounding box center [345, 128] width 15 height 14
click at [353, 153] on div "Compulsory" at bounding box center [340, 146] width 26 height 13
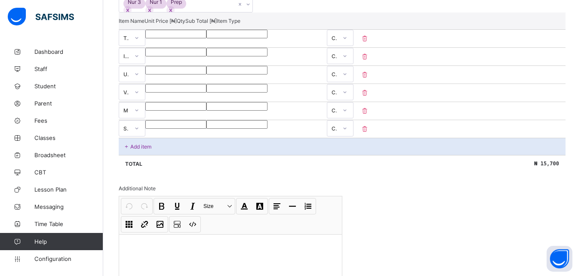
click at [146, 150] on p "Add item" at bounding box center [140, 146] width 21 height 6
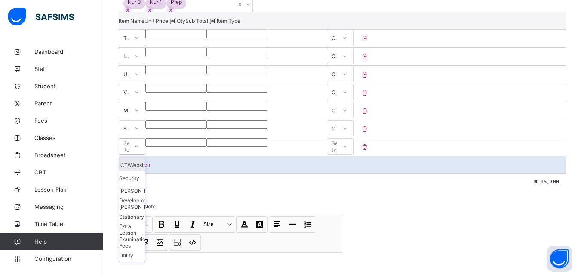
click at [139, 151] on icon at bounding box center [136, 146] width 5 height 9
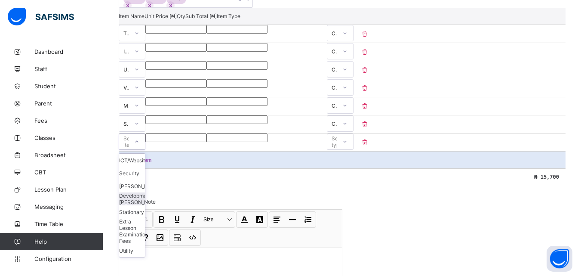
click at [145, 205] on div "Development [PERSON_NAME]" at bounding box center [132, 198] width 26 height 13
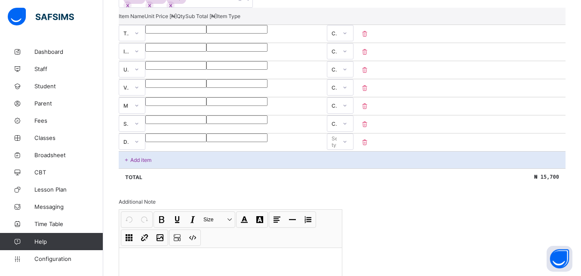
click at [206, 142] on div at bounding box center [175, 137] width 61 height 9
click at [206, 142] on input "number" at bounding box center [175, 137] width 61 height 9
type input "*"
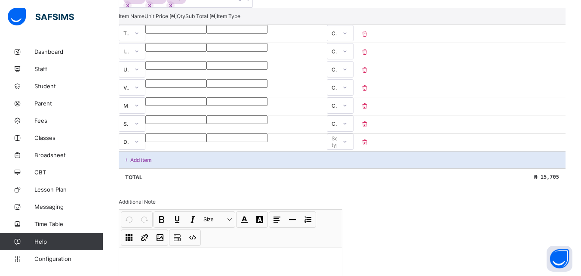
type input "***"
click at [347, 150] on div "Select type" at bounding box center [339, 141] width 15 height 16
click at [353, 166] on div "Compulsory" at bounding box center [340, 160] width 26 height 13
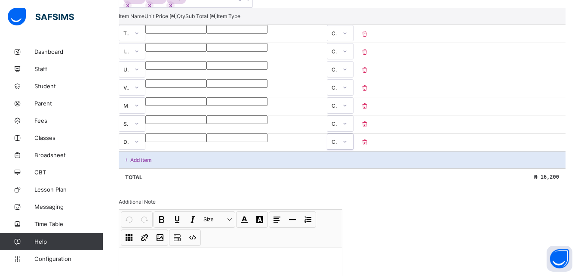
click at [133, 163] on p "Add item" at bounding box center [140, 160] width 21 height 6
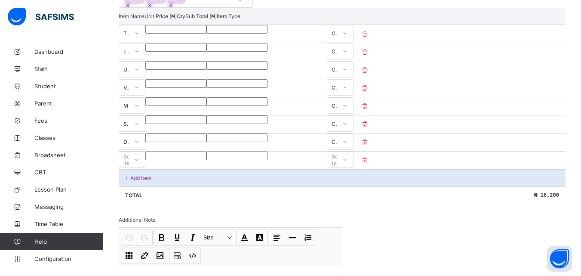
click at [139, 164] on icon at bounding box center [136, 159] width 5 height 9
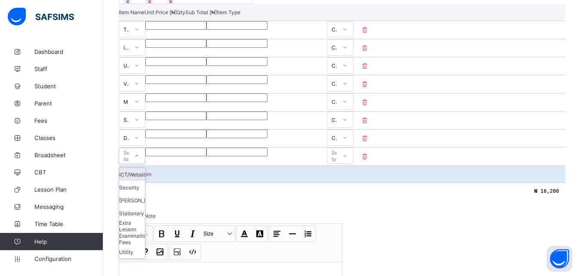
scroll to position [225, 0]
click at [145, 180] on div "ICT/Website/Result" at bounding box center [132, 173] width 26 height 13
click at [206, 155] on div at bounding box center [175, 151] width 61 height 9
click at [206, 155] on input "number" at bounding box center [175, 151] width 61 height 9
type input "*"
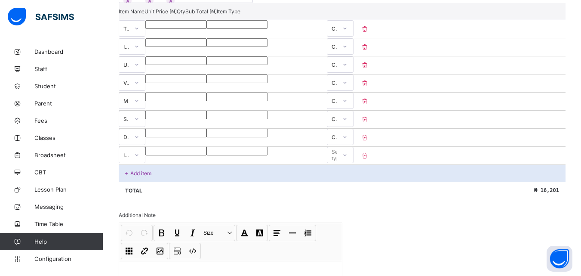
type input "*"
type input "**"
type input "****"
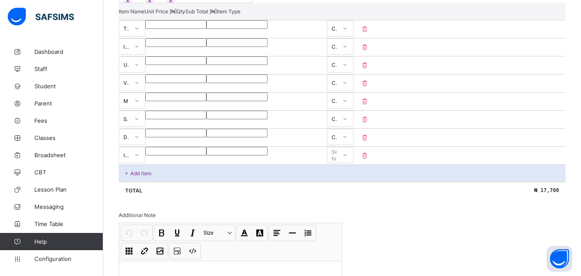
type input "****"
click at [352, 162] on div at bounding box center [345, 155] width 15 height 14
click at [353, 180] on div "Compulsory" at bounding box center [340, 173] width 26 height 13
click at [141, 176] on p "Add item" at bounding box center [140, 173] width 21 height 6
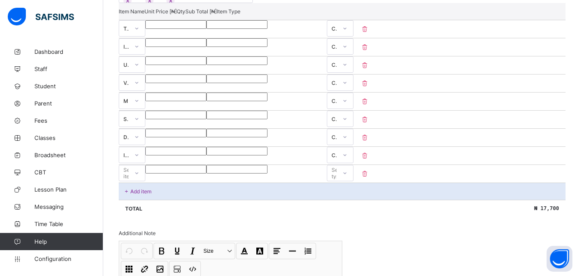
click at [139, 177] on icon at bounding box center [136, 173] width 5 height 9
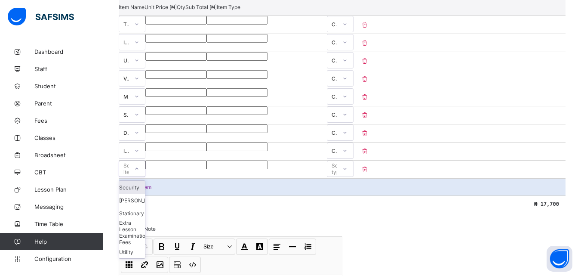
scroll to position [230, 0]
click at [145, 245] on div "Examination Fees" at bounding box center [132, 238] width 26 height 13
click at [206, 169] on input "number" at bounding box center [175, 164] width 61 height 9
type input "*"
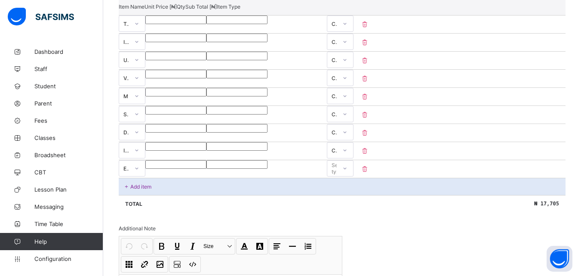
type input "***"
click at [347, 176] on div "Select type" at bounding box center [339, 168] width 15 height 16
click at [353, 193] on div "Compulsory" at bounding box center [340, 186] width 26 height 13
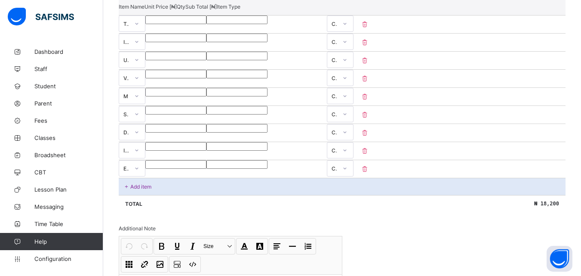
click at [143, 190] on p "Add item" at bounding box center [140, 186] width 21 height 6
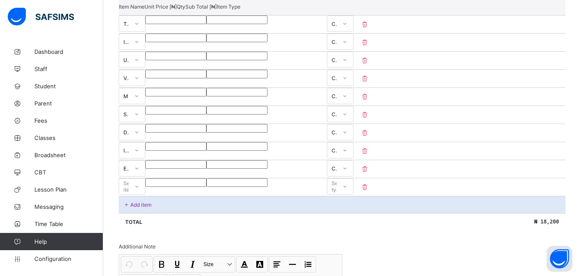
click at [139, 191] on icon at bounding box center [136, 186] width 5 height 9
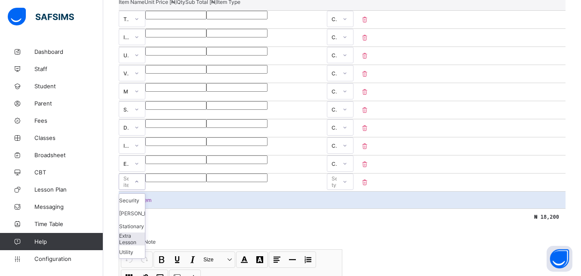
click at [145, 245] on div "Extra Lesson" at bounding box center [132, 238] width 26 height 13
click at [206, 182] on input "number" at bounding box center [175, 177] width 61 height 9
type input "*"
type input "**"
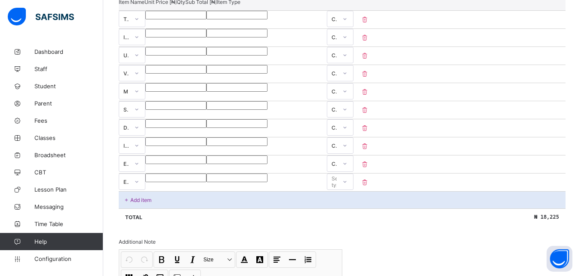
type input "**"
type input "****"
click at [337, 188] on div "Select type" at bounding box center [331, 181] width 9 height 12
click at [138, 183] on icon at bounding box center [136, 182] width 3 height 2
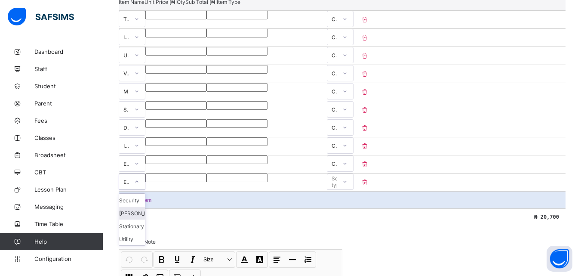
click at [145, 219] on div "[PERSON_NAME]" at bounding box center [132, 212] width 26 height 13
click at [206, 182] on input "****" at bounding box center [175, 177] width 61 height 9
type input "***"
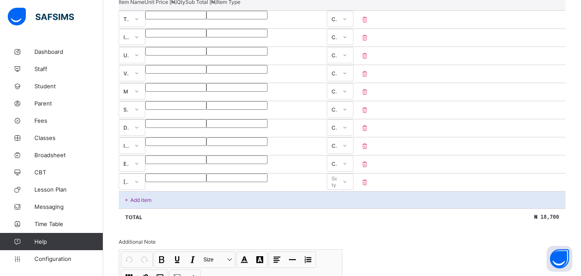
click at [337, 188] on div "Select type" at bounding box center [331, 181] width 9 height 12
click at [353, 206] on div "Compulsory" at bounding box center [340, 200] width 26 height 13
click at [148, 203] on p "Add item" at bounding box center [140, 200] width 21 height 6
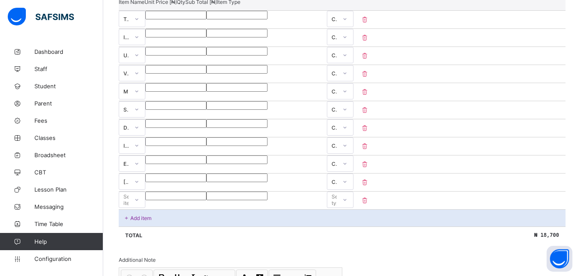
click at [139, 204] on icon at bounding box center [136, 199] width 5 height 9
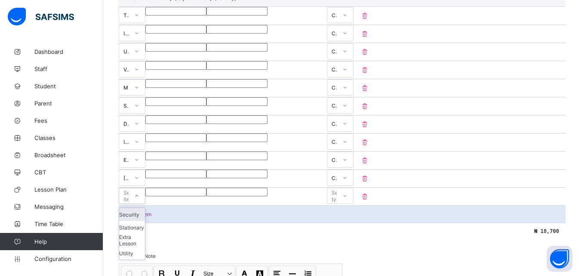
scroll to position [239, 0]
click at [145, 220] on div "Security" at bounding box center [132, 213] width 26 height 13
click at [206, 195] on input "number" at bounding box center [175, 191] width 61 height 9
type input "*"
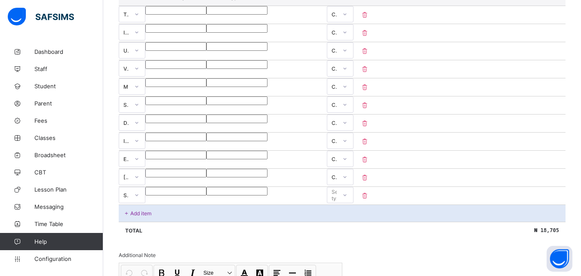
type input "**"
type input "***"
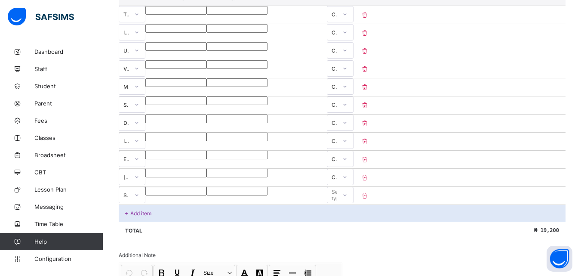
click at [347, 203] on div "Select type" at bounding box center [339, 195] width 15 height 16
click at [353, 220] on div "Compulsory" at bounding box center [340, 213] width 26 height 13
click at [149, 216] on p "Add item" at bounding box center [140, 213] width 21 height 6
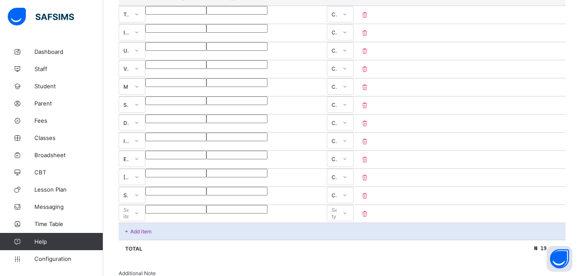
click at [139, 217] on icon at bounding box center [136, 213] width 5 height 9
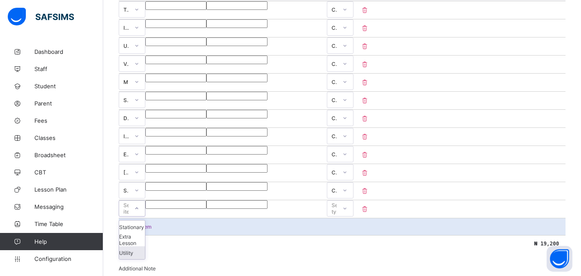
click at [145, 259] on div "Utility" at bounding box center [132, 252] width 26 height 13
click at [206, 209] on input "number" at bounding box center [175, 204] width 61 height 9
type input "*"
type input "***"
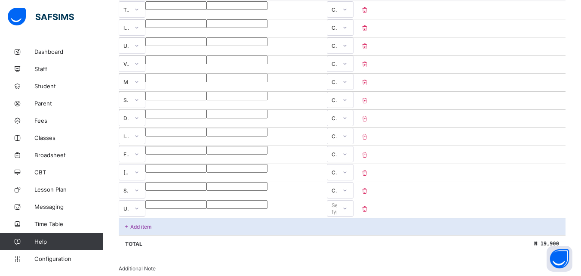
type input "***"
click at [352, 215] on div at bounding box center [345, 208] width 15 height 14
click at [353, 233] on div "Compulsory" at bounding box center [340, 226] width 26 height 13
click at [144, 230] on p "Add item" at bounding box center [140, 226] width 21 height 6
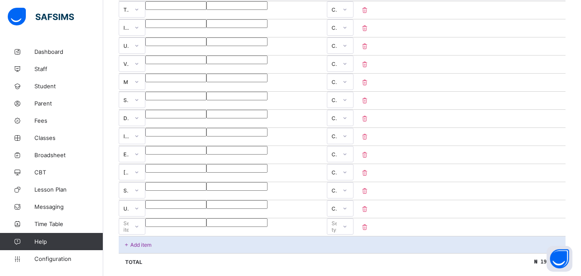
click at [139, 231] on icon at bounding box center [136, 226] width 5 height 9
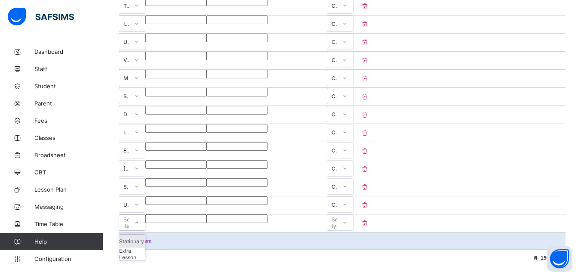
scroll to position [249, 0]
click at [145, 246] on div "Stationary" at bounding box center [132, 240] width 26 height 13
click at [206, 222] on input "number" at bounding box center [175, 217] width 61 height 9
type input "*"
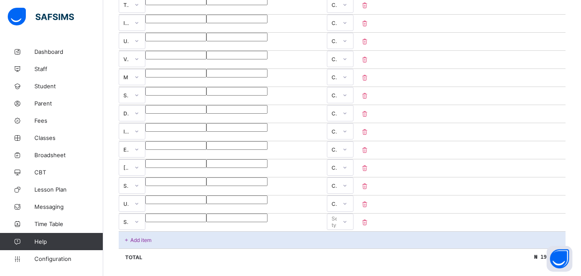
type input "**"
type input "***"
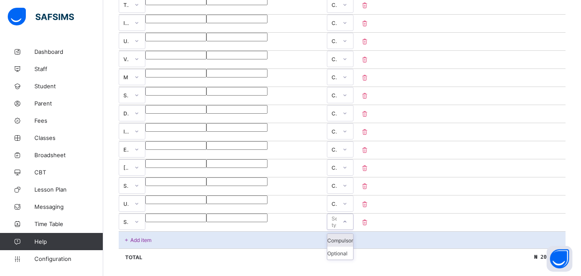
click at [347, 230] on div "Select type" at bounding box center [339, 221] width 15 height 16
click at [353, 246] on div "Compulsory" at bounding box center [340, 240] width 26 height 13
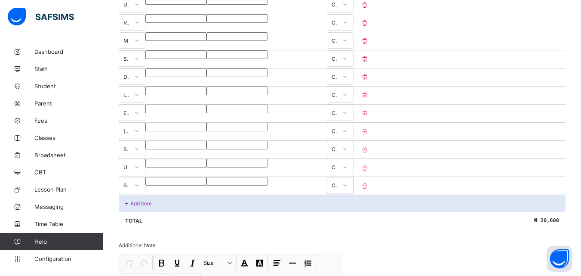
scroll to position [415, 0]
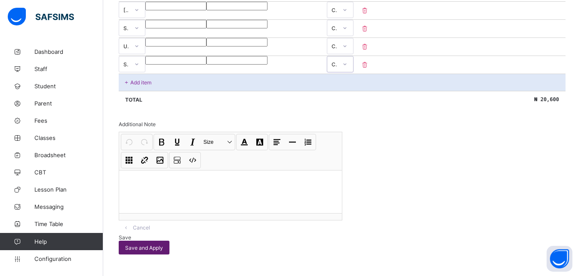
click at [163, 244] on span "Save and Apply" at bounding box center [144, 247] width 38 height 6
click at [169, 240] on div "Save and Apply" at bounding box center [144, 247] width 51 height 14
click at [131, 237] on span "Save" at bounding box center [125, 237] width 12 height 6
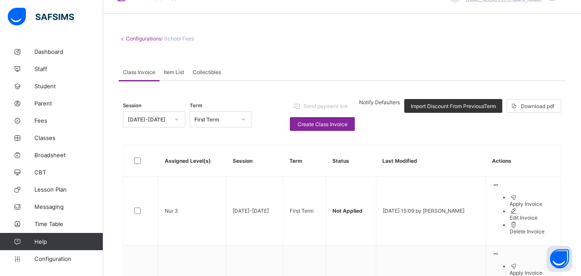
scroll to position [34, 0]
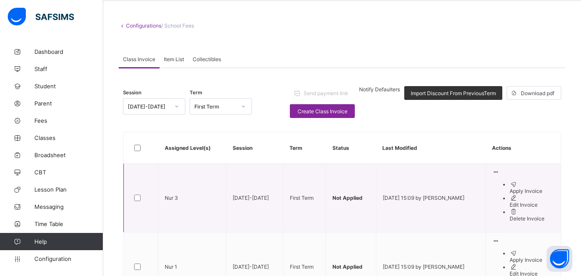
click at [523, 194] on div "Apply Invoice" at bounding box center [532, 191] width 45 height 6
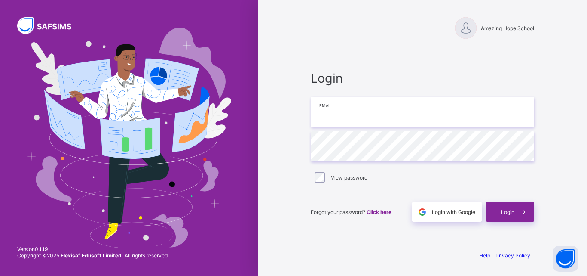
click at [332, 108] on input "email" at bounding box center [423, 112] width 224 height 30
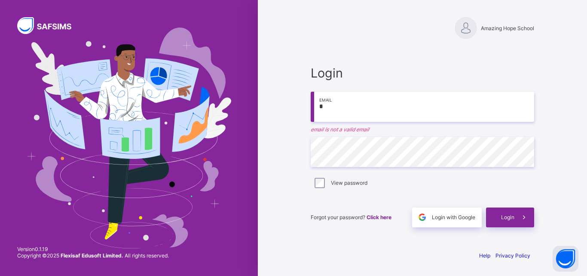
type input "**********"
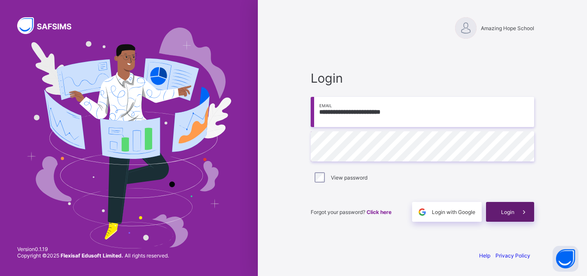
click at [506, 212] on span "Login" at bounding box center [507, 212] width 13 height 6
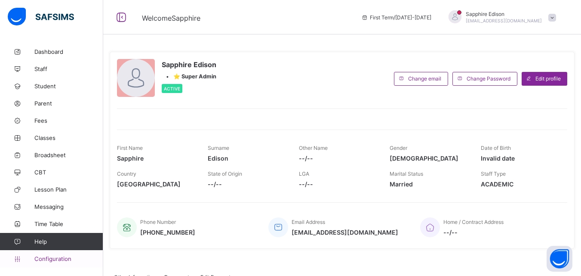
click at [71, 258] on span "Configuration" at bounding box center [68, 258] width 68 height 7
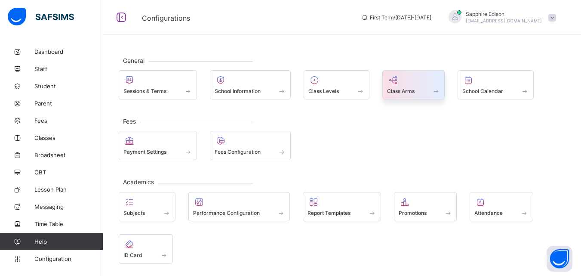
click at [406, 88] on span "Class Arms" at bounding box center [401, 91] width 28 height 6
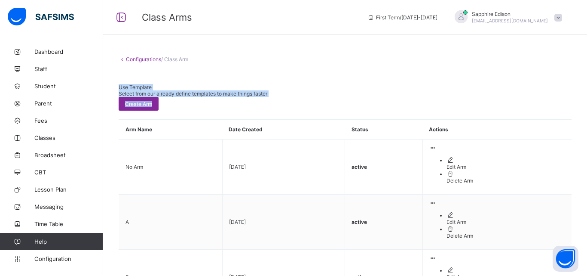
drag, startPoint x: 586, startPoint y: 80, endPoint x: 587, endPoint y: 213, distance: 132.5
click at [587, 213] on div "Configurations / Class Arm Use Template Select from our already define template…" at bounding box center [345, 258] width 484 height 430
click at [378, 68] on div "Configurations / Class Arm Use Template Select from our already define template…" at bounding box center [345, 258] width 484 height 430
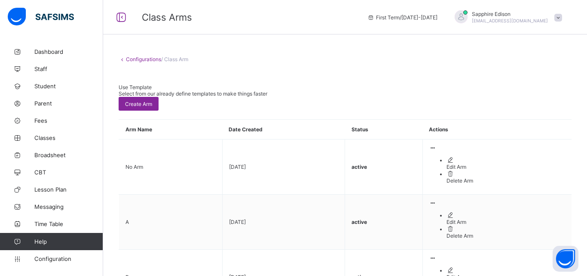
click at [586, 90] on div "Configurations / Class Arm Use Template Select from our already define template…" at bounding box center [345, 258] width 484 height 430
click at [587, 267] on div "Configurations / Class Arm Use Template Select from our already define template…" at bounding box center [345, 236] width 484 height 473
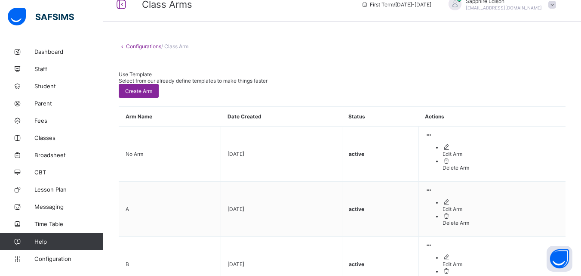
scroll to position [14, 0]
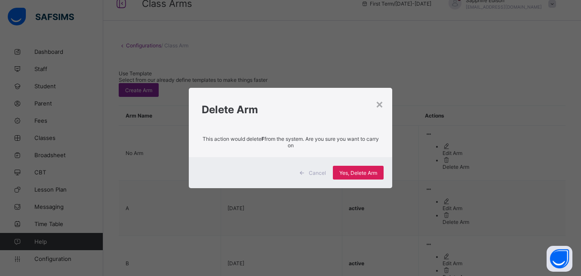
scroll to position [0, 0]
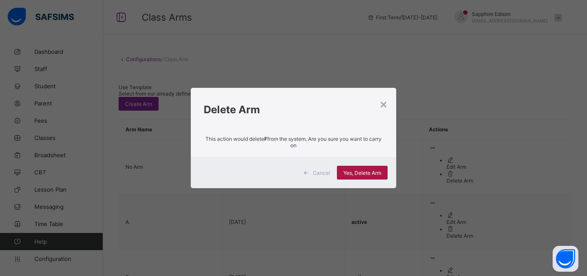
click at [369, 171] on span "Yes, Delete Arm" at bounding box center [363, 172] width 38 height 6
click at [382, 108] on div "×" at bounding box center [384, 103] width 8 height 15
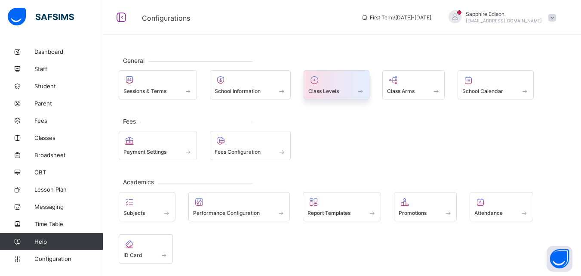
click at [353, 86] on span at bounding box center [336, 86] width 56 height 2
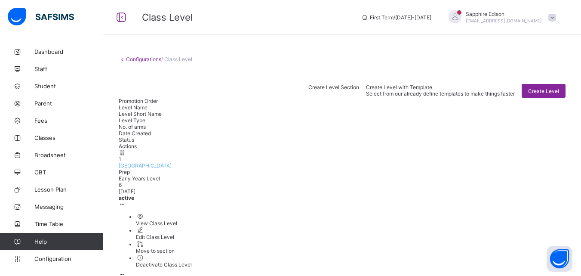
click at [515, 234] on div "Edit Class Level" at bounding box center [351, 237] width 430 height 6
type input "**********"
type input "****"
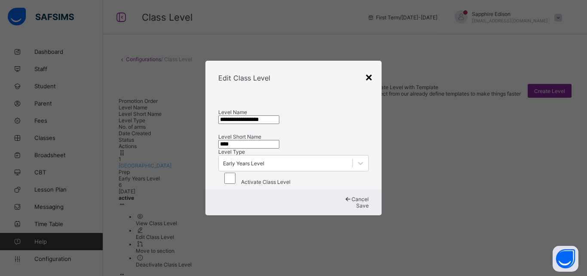
click at [370, 69] on div "×" at bounding box center [369, 76] width 8 height 15
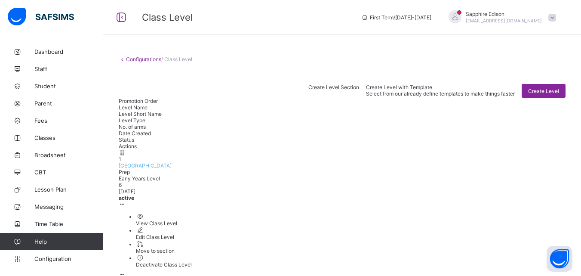
click at [380, 123] on div "No. of arms" at bounding box center [342, 126] width 447 height 6
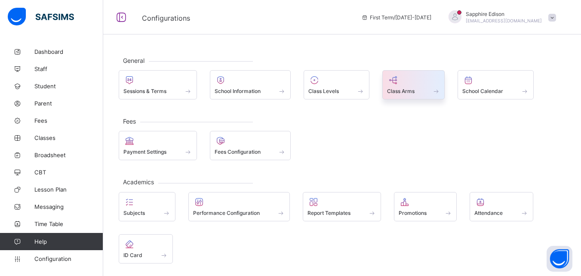
click at [420, 87] on span at bounding box center [413, 86] width 53 height 2
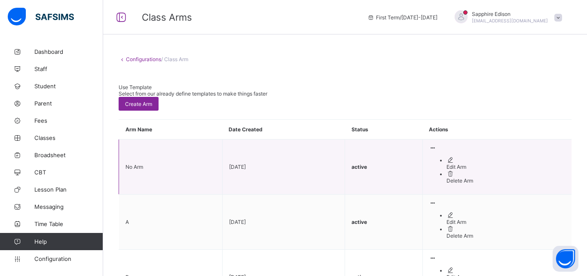
click at [150, 139] on td "No Arm" at bounding box center [171, 166] width 104 height 55
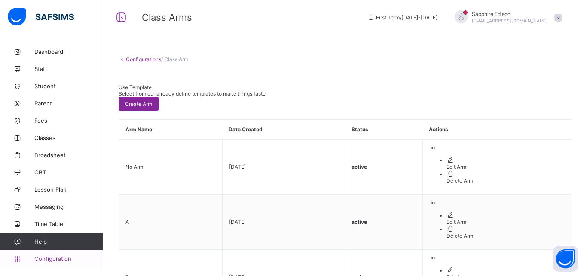
click at [55, 256] on span "Configuration" at bounding box center [68, 258] width 68 height 7
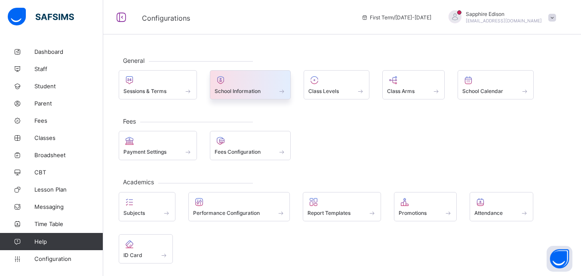
click at [238, 91] on span "School Information" at bounding box center [238, 91] width 46 height 6
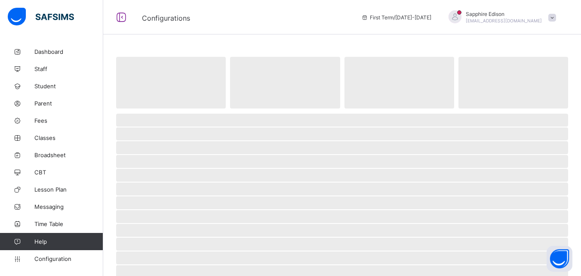
select select "**"
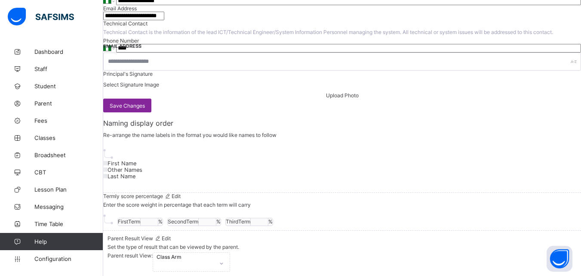
scroll to position [486, 0]
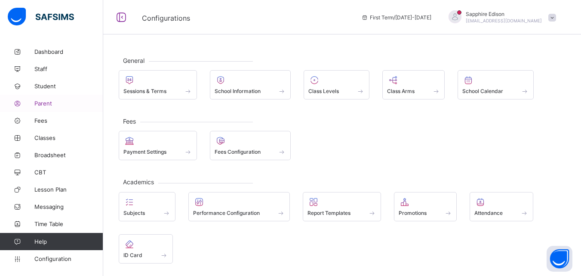
click at [41, 101] on span "Parent" at bounding box center [68, 103] width 69 height 7
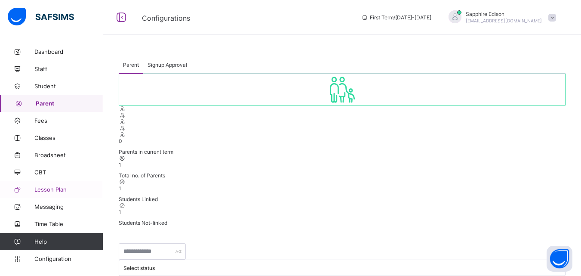
click at [43, 190] on span "Lesson Plan" at bounding box center [68, 189] width 69 height 7
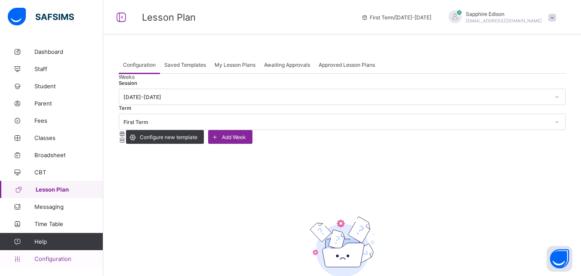
click at [44, 255] on span "Configuration" at bounding box center [68, 258] width 68 height 7
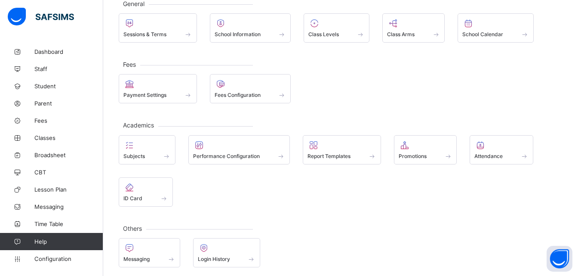
scroll to position [61, 0]
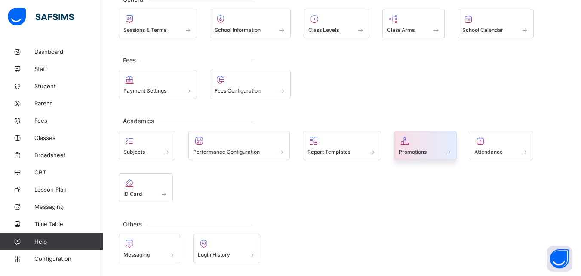
click at [422, 153] on span "Promotions" at bounding box center [413, 151] width 28 height 6
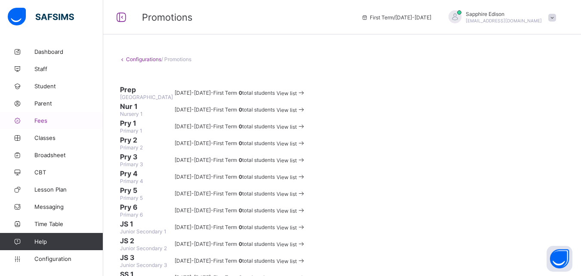
click at [55, 115] on link "Fees" at bounding box center [51, 120] width 103 height 17
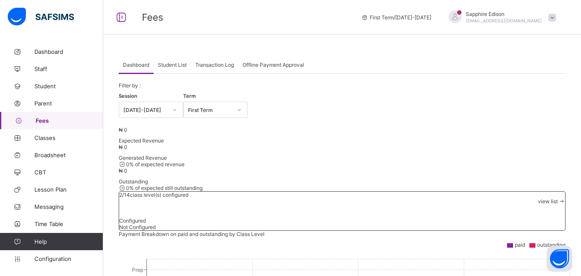
click at [163, 64] on span "Student List" at bounding box center [172, 64] width 29 height 6
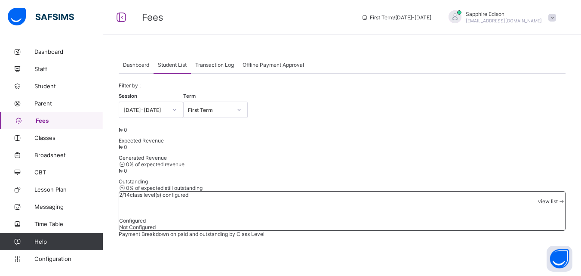
click at [136, 64] on span "Dashboard" at bounding box center [136, 64] width 26 height 6
click at [61, 255] on span "Configuration" at bounding box center [68, 258] width 68 height 7
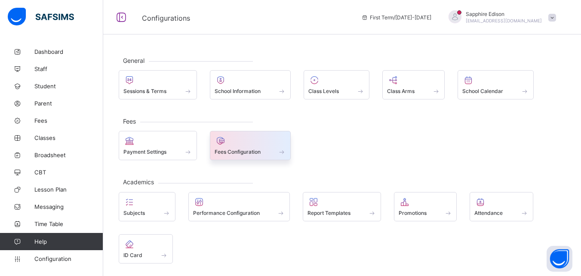
click at [255, 153] on span "Fees Configuration" at bounding box center [238, 151] width 46 height 6
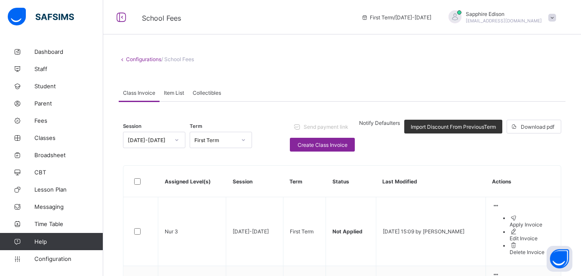
scroll to position [34, 0]
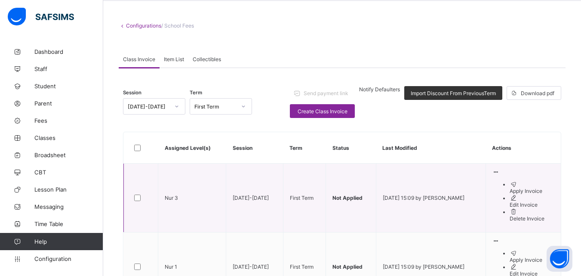
click at [527, 194] on div "Apply Invoice" at bounding box center [532, 191] width 45 height 6
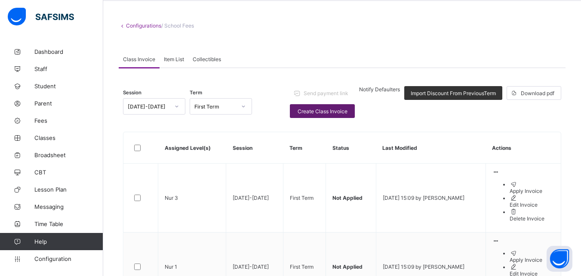
click at [301, 109] on span "Create Class Invoice" at bounding box center [322, 111] width 52 height 6
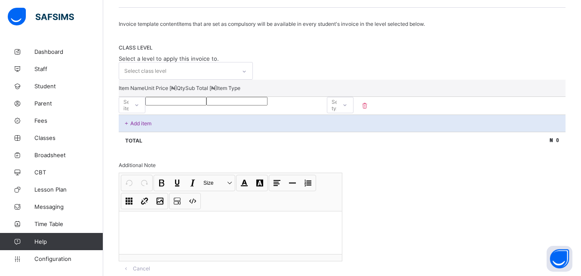
scroll to position [149, 0]
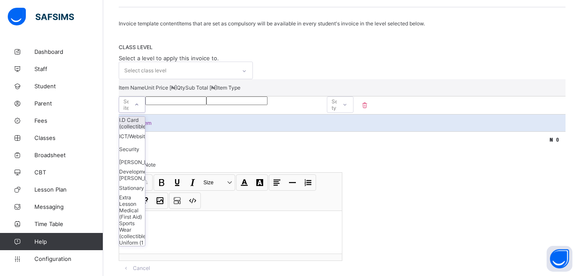
click at [129, 111] on div "Select item" at bounding box center [123, 104] width 9 height 12
click at [243, 71] on div at bounding box center [244, 71] width 15 height 14
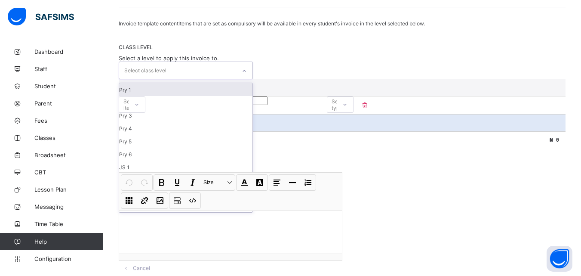
click at [202, 91] on div "Pry 1" at bounding box center [185, 89] width 133 height 13
click at [202, 91] on div "Pry 2" at bounding box center [185, 89] width 133 height 13
click at [202, 91] on div "Pry 3" at bounding box center [185, 89] width 133 height 13
click at [202, 91] on div "Pry 4" at bounding box center [185, 89] width 133 height 13
click at [186, 96] on div "Pry 5" at bounding box center [185, 89] width 133 height 13
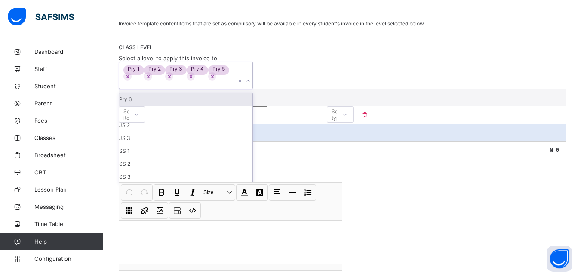
click at [186, 101] on div "Pry 6" at bounding box center [185, 99] width 133 height 13
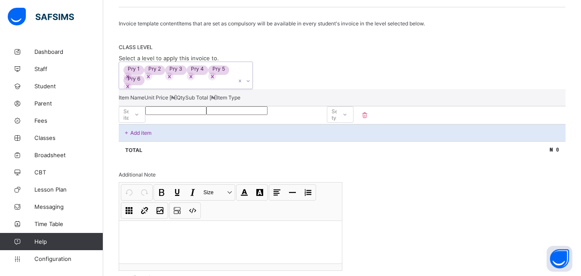
click at [248, 85] on icon at bounding box center [248, 81] width 5 height 9
click at [139, 119] on icon at bounding box center [136, 114] width 5 height 9
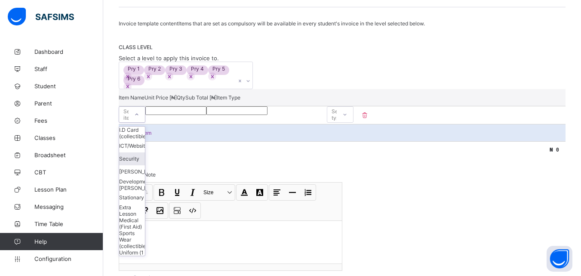
scroll to position [58, 0]
click at [145, 259] on div "Tuition Fee" at bounding box center [132, 255] width 26 height 13
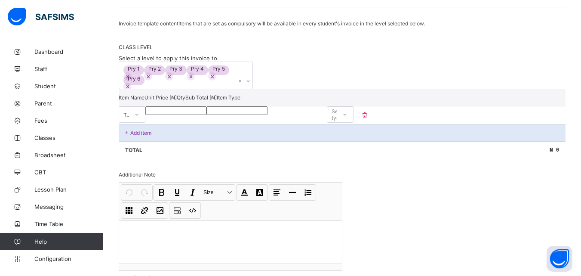
click at [206, 115] on input "number" at bounding box center [175, 110] width 61 height 9
type input "*"
type input "**"
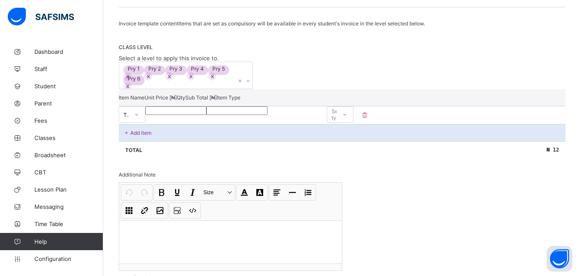
type input "****"
type input "*****"
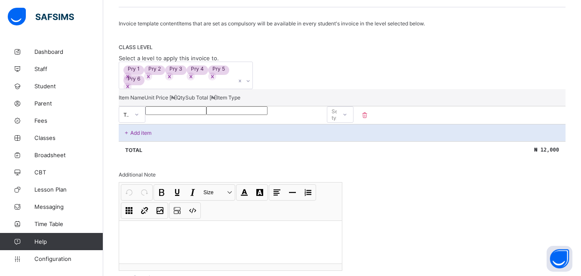
click at [138, 136] on p "Add item" at bounding box center [140, 132] width 21 height 6
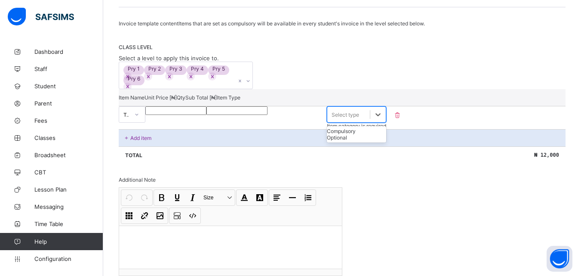
click at [359, 117] on div "Select type" at bounding box center [346, 114] width 28 height 6
click at [386, 134] on div "Compulsory" at bounding box center [356, 131] width 59 height 6
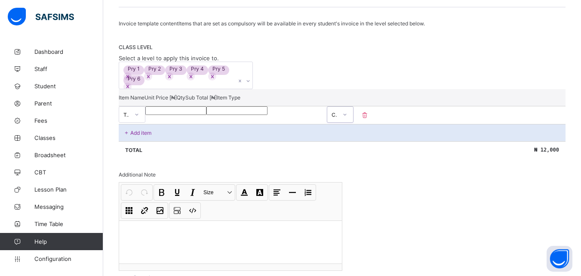
click at [141, 136] on p "Add item" at bounding box center [140, 132] width 21 height 6
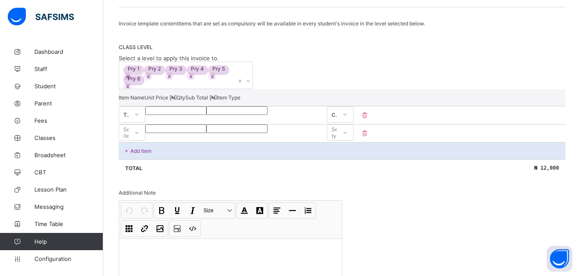
click at [260, 148] on div "Item Name Unit Price [ ₦ ] Qty Sub Total [ ₦ ] Item Type Tuition Fee ***** * **…" at bounding box center [342, 132] width 447 height 87
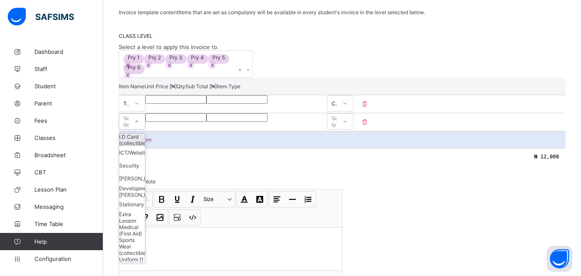
scroll to position [164, 0]
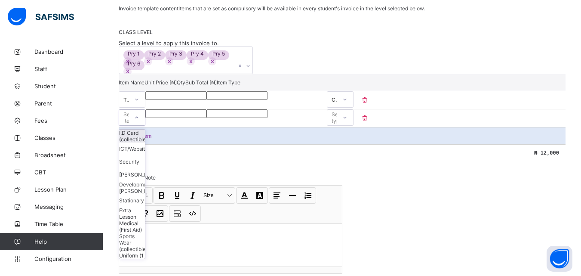
click at [145, 142] on div "I.D Card (collectible)" at bounding box center [132, 135] width 26 height 13
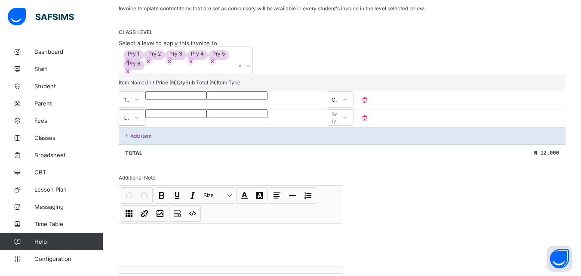
click at [206, 118] on input "number" at bounding box center [175, 113] width 61 height 9
type input "*"
type input "**"
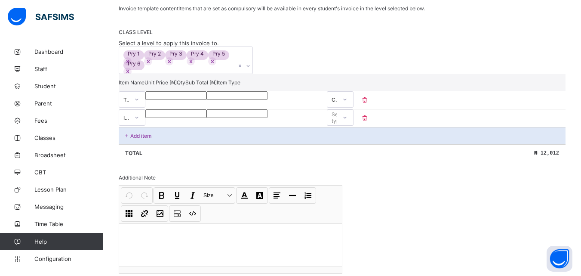
type input "****"
click at [347, 126] on div "Select type" at bounding box center [339, 117] width 15 height 16
click at [153, 144] on div "Add item" at bounding box center [342, 135] width 447 height 17
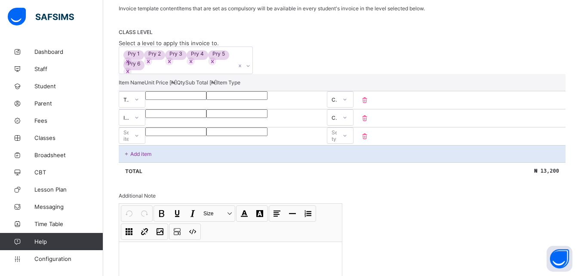
click at [129, 141] on div "Select item" at bounding box center [123, 135] width 9 height 12
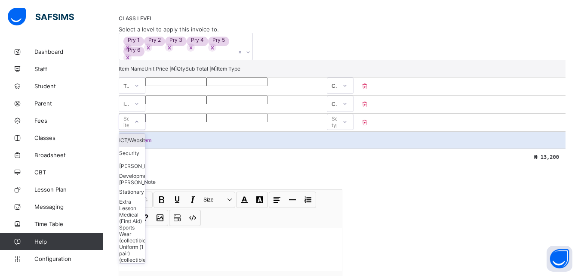
scroll to position [182, 0]
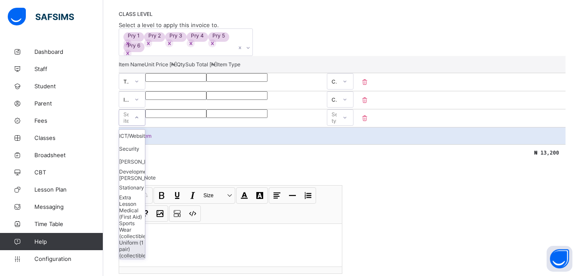
click at [145, 258] on div "Uniform (1 pair) (collectible)" at bounding box center [132, 248] width 26 height 19
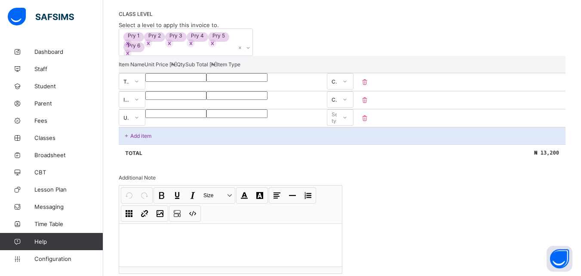
click at [206, 118] on input "number" at bounding box center [175, 113] width 61 height 9
type input "*"
type input "**"
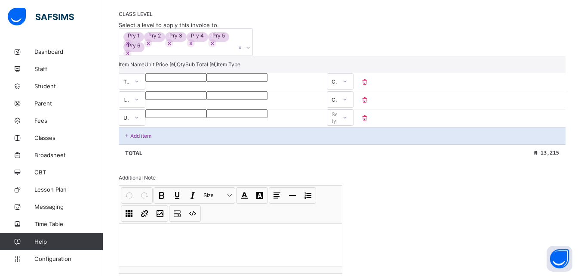
type input "****"
type input "*"
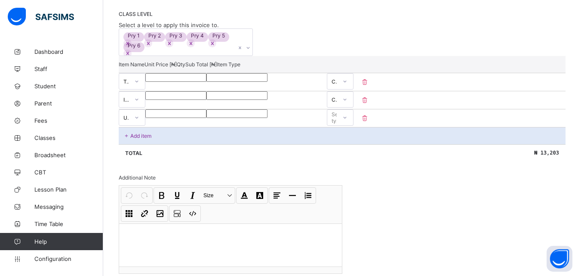
type input "*"
type input "***"
type input "****"
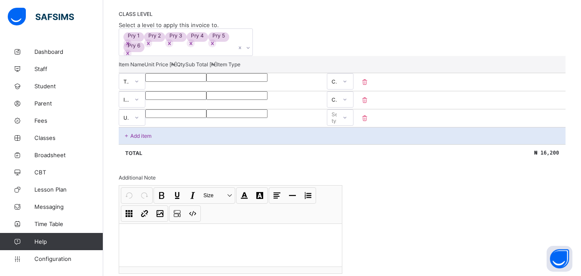
type input "****"
click at [347, 126] on div "Select type" at bounding box center [339, 117] width 15 height 16
click at [144, 139] on p "Add item" at bounding box center [140, 135] width 21 height 6
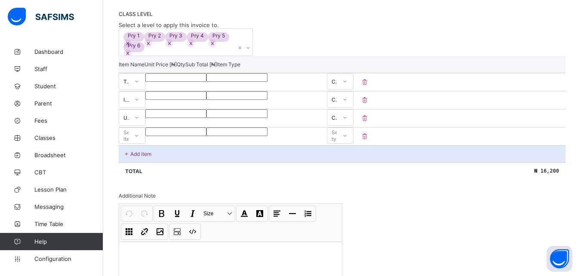
click at [139, 144] on div "Select item" at bounding box center [130, 135] width 15 height 16
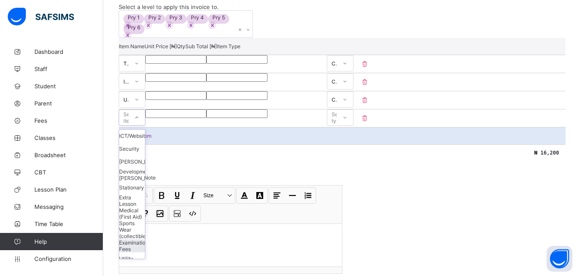
scroll to position [18, 0]
click at [145, 221] on div "Sports Wear (collectible)" at bounding box center [132, 211] width 26 height 19
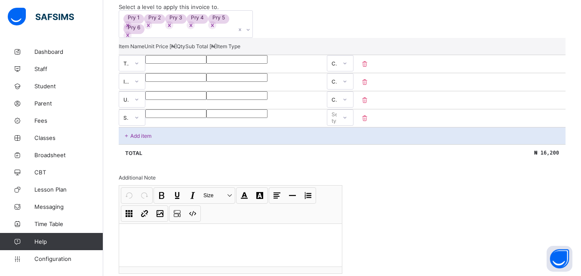
click at [206, 118] on input "number" at bounding box center [175, 113] width 61 height 9
type input "*"
type input "**"
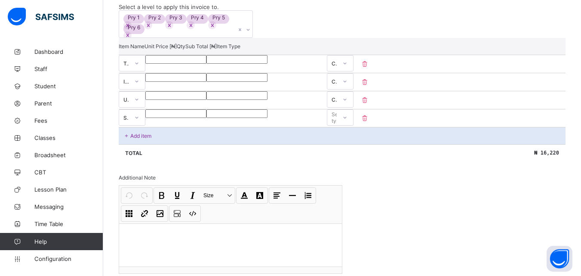
type input "****"
click at [337, 123] on div "Select type" at bounding box center [331, 117] width 9 height 12
click at [141, 139] on p "Add item" at bounding box center [140, 135] width 21 height 6
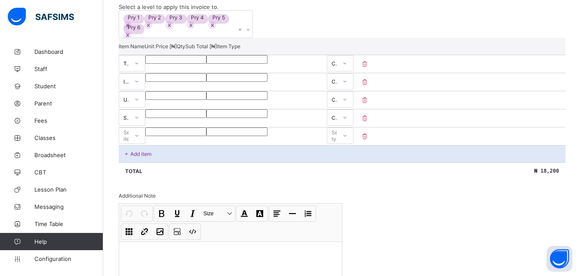
click at [139, 144] on div "Select item" at bounding box center [130, 135] width 15 height 16
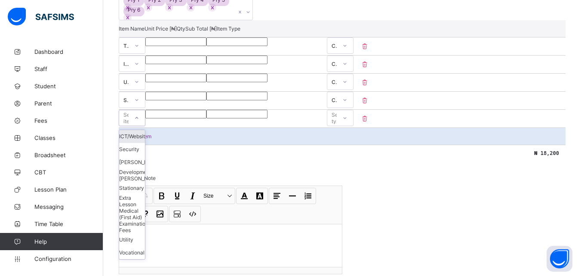
scroll to position [218, 0]
click at [141, 142] on div "ICT/Website/Result" at bounding box center [132, 135] width 26 height 13
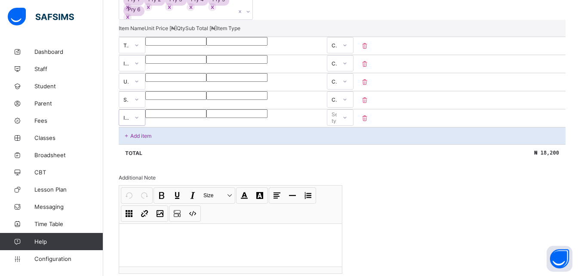
click at [206, 118] on input "number" at bounding box center [175, 113] width 61 height 9
type input "*"
type input "***"
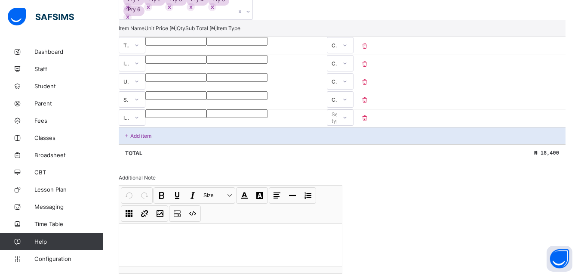
type input "****"
click at [337, 123] on div "Select type" at bounding box center [331, 117] width 9 height 12
click at [129, 139] on icon at bounding box center [126, 135] width 7 height 6
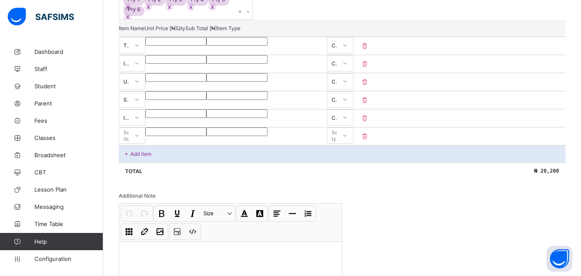
click at [145, 144] on div "Select item" at bounding box center [132, 135] width 27 height 16
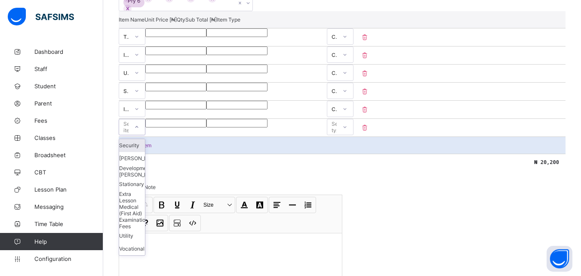
scroll to position [227, 0]
click at [145, 151] on div "Security" at bounding box center [132, 144] width 26 height 13
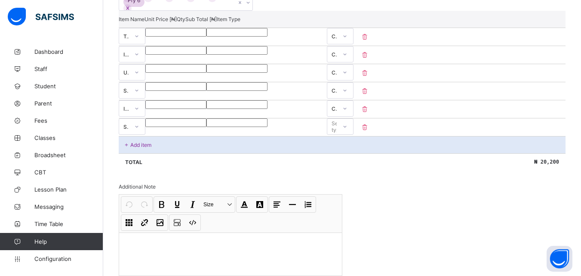
click at [206, 127] on div at bounding box center [175, 122] width 61 height 9
click at [206, 127] on input "number" at bounding box center [175, 122] width 61 height 9
type input "*"
type input "***"
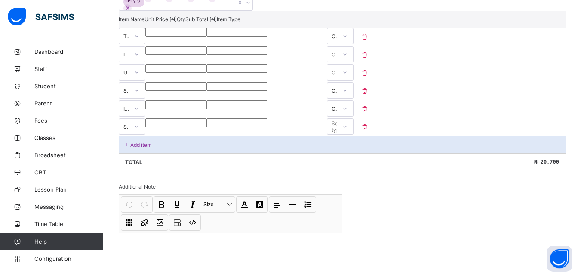
type input "***"
click at [347, 135] on div "Select type" at bounding box center [339, 126] width 15 height 16
click at [141, 153] on div "Add item" at bounding box center [342, 144] width 447 height 17
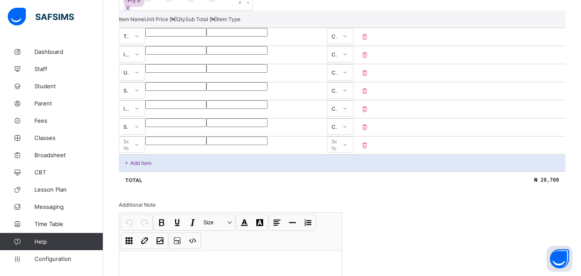
click at [139, 153] on div "Select item" at bounding box center [130, 144] width 15 height 16
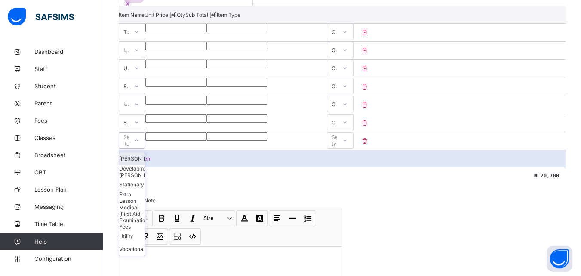
scroll to position [232, 0]
click at [145, 229] on div "Examination Fees" at bounding box center [132, 222] width 26 height 13
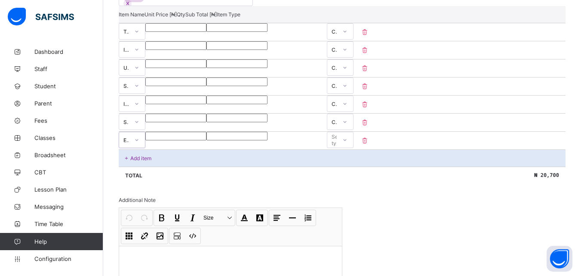
click at [206, 140] on input "number" at bounding box center [175, 136] width 61 height 9
type input "**"
type input "***"
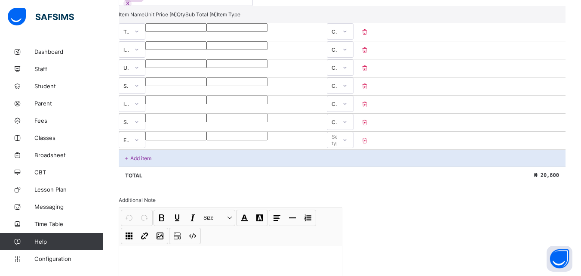
type input "****"
click at [347, 148] on div "Select type" at bounding box center [339, 140] width 15 height 16
click at [130, 166] on div "Add item" at bounding box center [342, 157] width 447 height 17
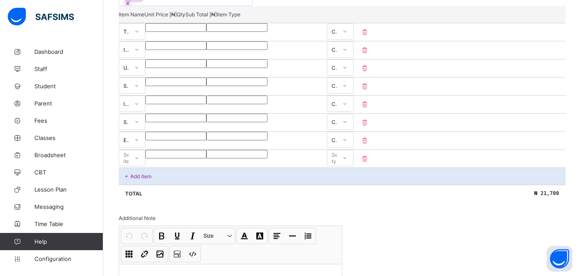
click at [139, 166] on div "Select item" at bounding box center [130, 158] width 15 height 16
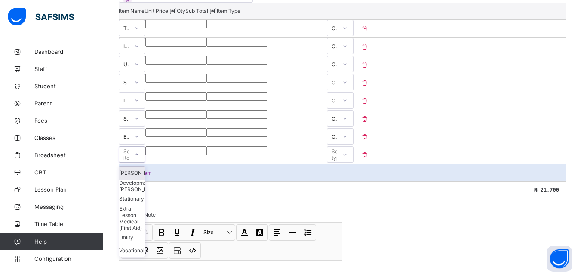
scroll to position [237, 0]
click at [145, 217] on div "Extra Lesson" at bounding box center [132, 210] width 26 height 13
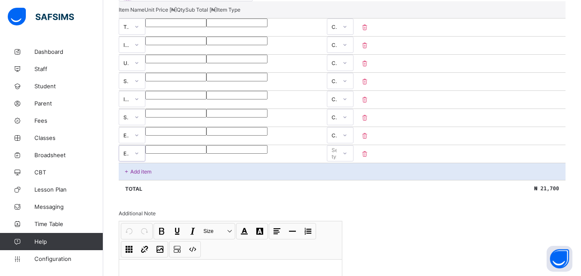
click at [206, 154] on input "number" at bounding box center [175, 149] width 61 height 9
type input "*"
type input "**"
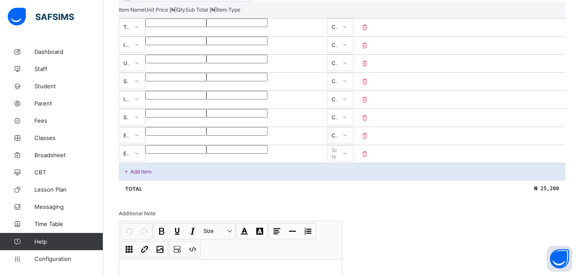
click at [337, 159] on div "Select type" at bounding box center [331, 153] width 9 height 12
click at [353, 191] on div "Optional" at bounding box center [340, 184] width 26 height 13
click at [206, 154] on input "****" at bounding box center [175, 149] width 61 height 9
click at [137, 175] on p "Add item" at bounding box center [140, 171] width 21 height 6
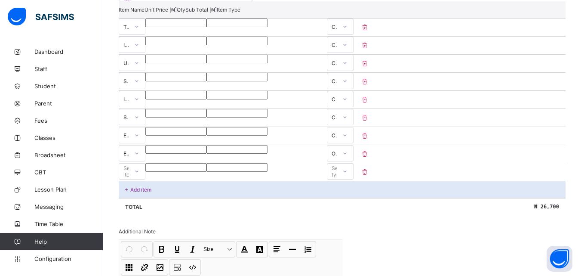
click at [137, 179] on div "Select item" at bounding box center [130, 171] width 15 height 16
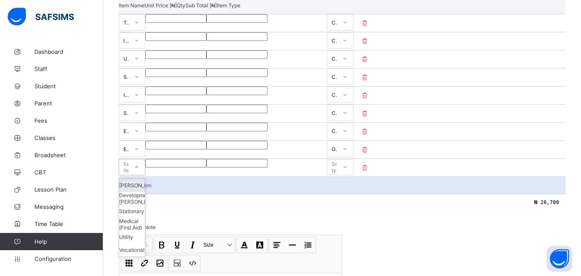
scroll to position [241, 0]
click at [136, 191] on div "[PERSON_NAME]" at bounding box center [132, 184] width 26 height 13
click at [206, 167] on input "number" at bounding box center [175, 162] width 61 height 9
click at [347, 175] on div "Select type" at bounding box center [339, 166] width 15 height 16
click at [130, 188] on p "Add item" at bounding box center [140, 184] width 21 height 6
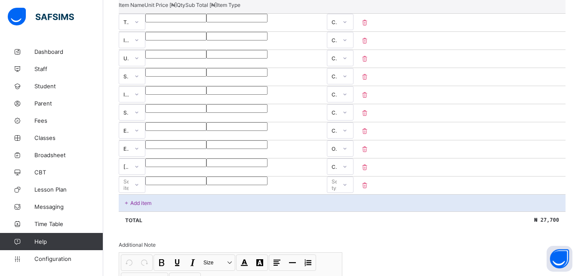
click at [130, 193] on div "Select item" at bounding box center [130, 184] width 15 height 16
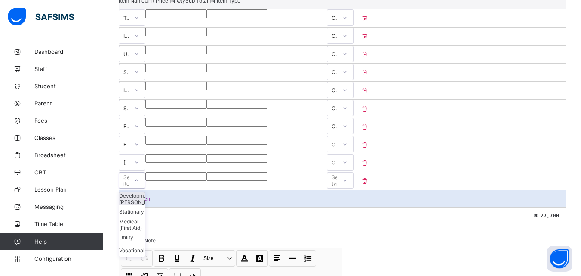
scroll to position [246, 0]
click at [127, 243] on div "Utility" at bounding box center [132, 237] width 26 height 13
click at [206, 180] on input "number" at bounding box center [175, 176] width 61 height 9
click at [347, 188] on div "Select type" at bounding box center [339, 180] width 15 height 16
click at [353, 205] on div "Compulsory" at bounding box center [340, 198] width 26 height 13
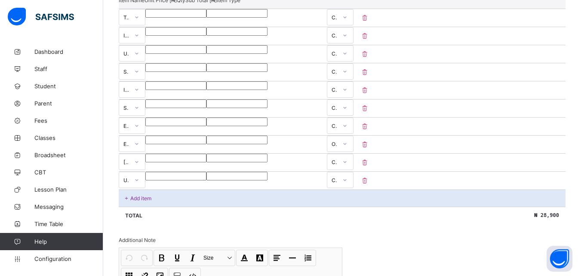
click at [130, 206] on div "Add item" at bounding box center [342, 197] width 447 height 17
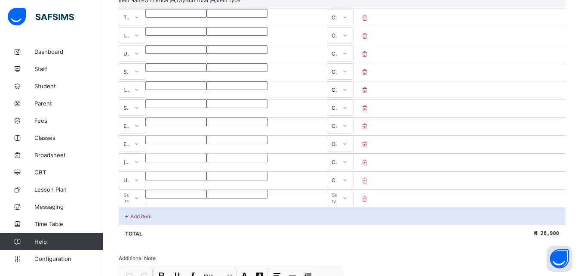
click at [129, 204] on div "Select item" at bounding box center [123, 198] width 9 height 12
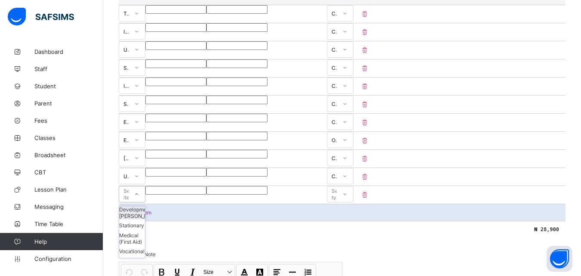
scroll to position [251, 0]
click at [145, 218] on div "Development [PERSON_NAME]" at bounding box center [132, 211] width 26 height 13
click at [206, 194] on input "number" at bounding box center [175, 189] width 61 height 9
click at [337, 199] on div "Select type" at bounding box center [331, 193] width 9 height 12
click at [155, 220] on div "Add item" at bounding box center [342, 211] width 447 height 17
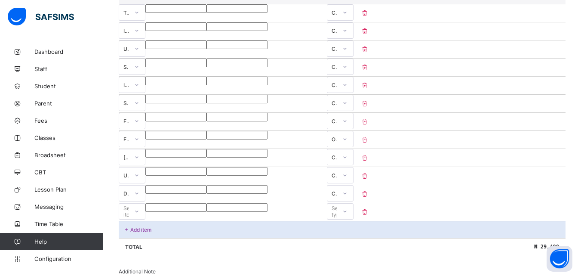
click at [129, 217] on div "Select item" at bounding box center [123, 211] width 9 height 12
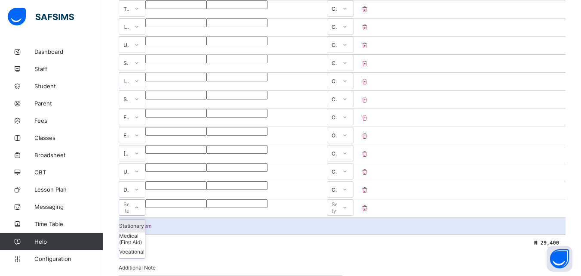
scroll to position [255, 0]
click at [145, 244] on div "Medical (First Aid)" at bounding box center [132, 237] width 26 height 13
click at [206, 207] on input "number" at bounding box center [175, 202] width 61 height 9
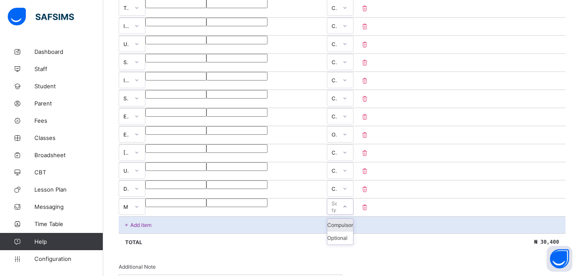
click at [337, 212] on div "Select type" at bounding box center [331, 206] width 9 height 12
click at [353, 244] on div "Optional" at bounding box center [340, 237] width 26 height 13
click at [143, 228] on p "Add item" at bounding box center [140, 224] width 21 height 6
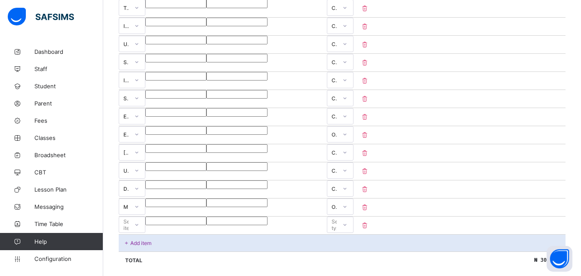
click at [139, 233] on div "Select item" at bounding box center [130, 224] width 15 height 16
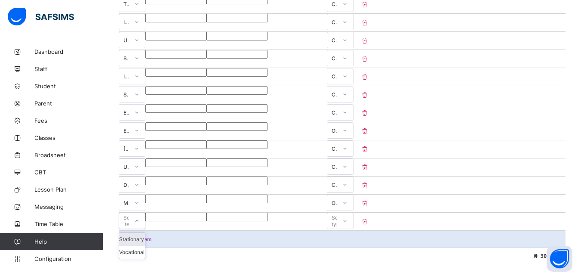
scroll to position [260, 0]
click at [145, 245] on div "Stationary" at bounding box center [132, 238] width 26 height 13
click at [206, 220] on input "number" at bounding box center [175, 216] width 61 height 9
click at [354, 229] on div "Select type" at bounding box center [340, 221] width 27 height 18
click at [347, 228] on div "Select type" at bounding box center [339, 220] width 15 height 16
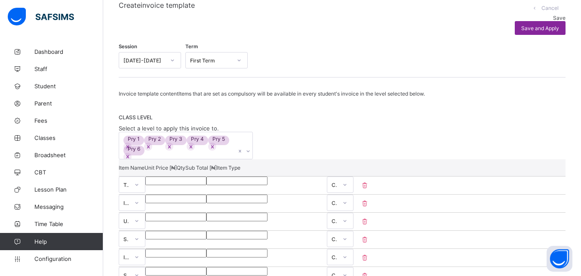
scroll to position [61, 0]
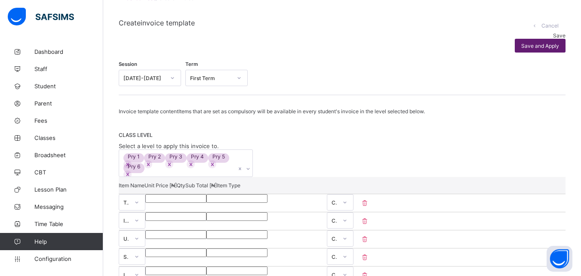
click at [537, 43] on span "Save and Apply" at bounding box center [540, 46] width 38 height 6
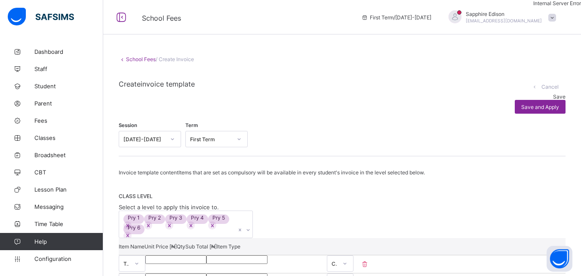
click at [553, 93] on span "Save" at bounding box center [559, 96] width 12 height 6
